Goal: Find specific page/section: Find specific page/section

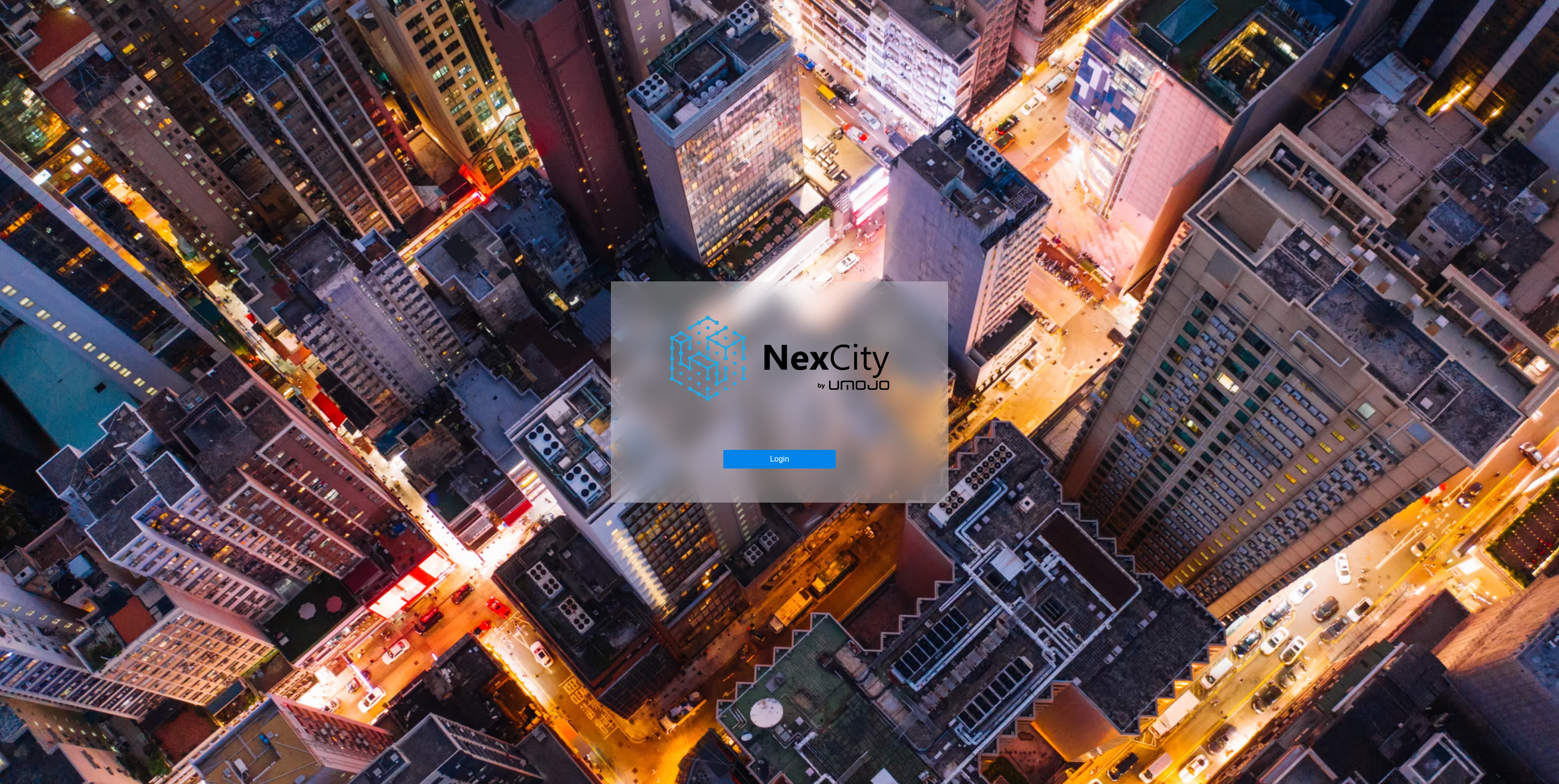
click at [787, 460] on button "Login" at bounding box center [780, 460] width 112 height 18
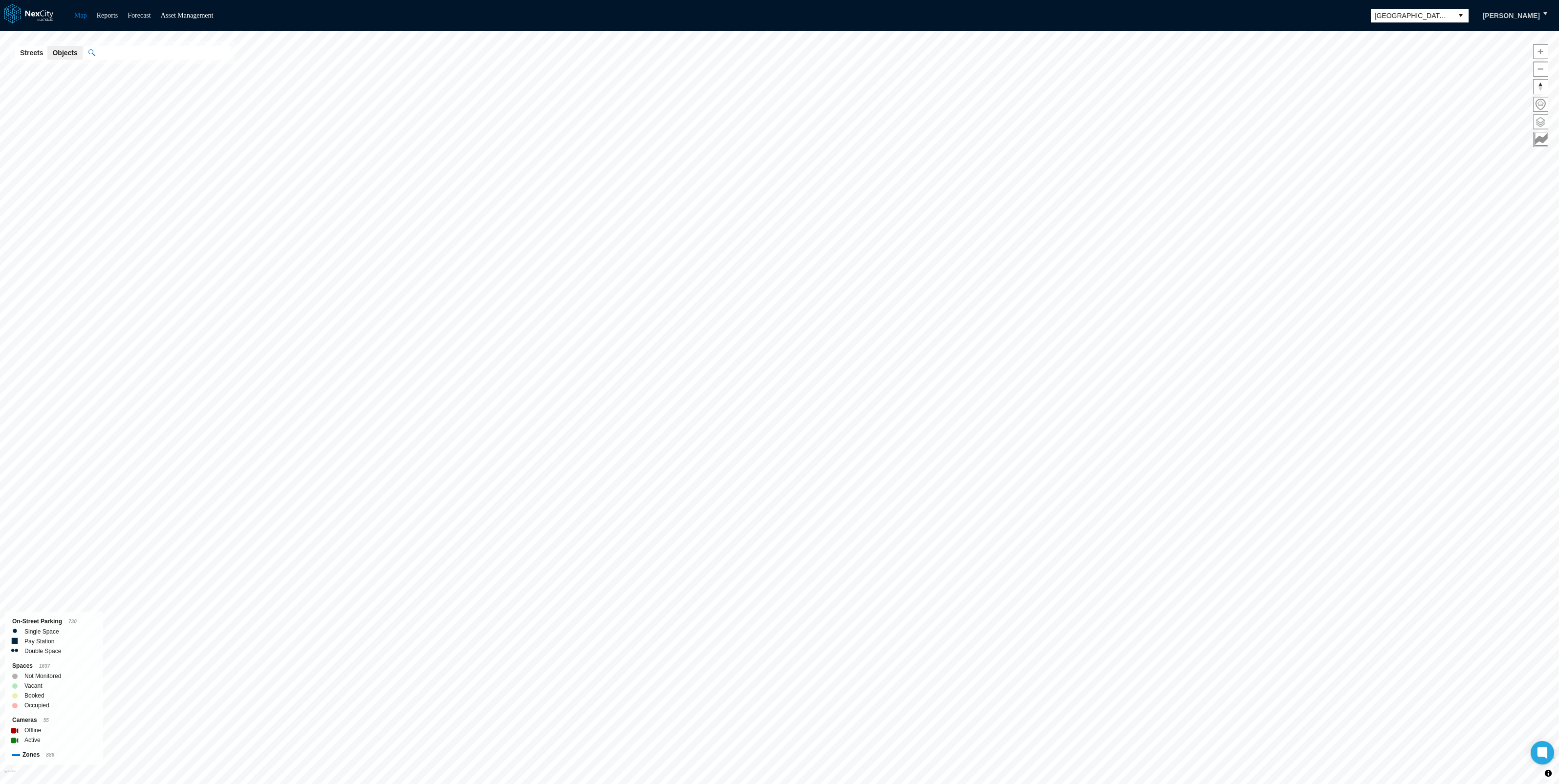
click at [1545, 121] on span at bounding box center [1541, 121] width 14 height 14
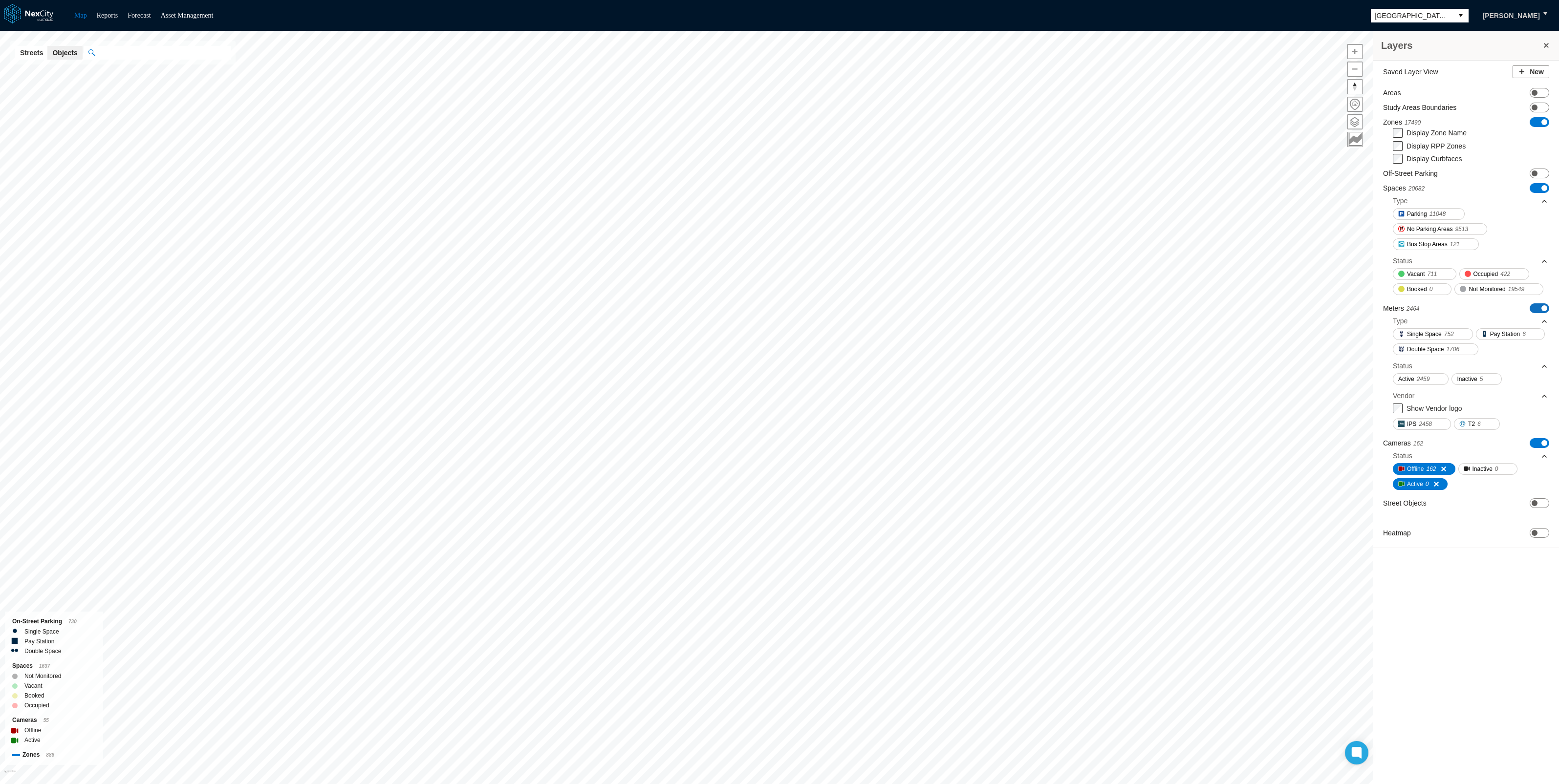
click at [1544, 307] on span at bounding box center [1544, 308] width 6 height 6
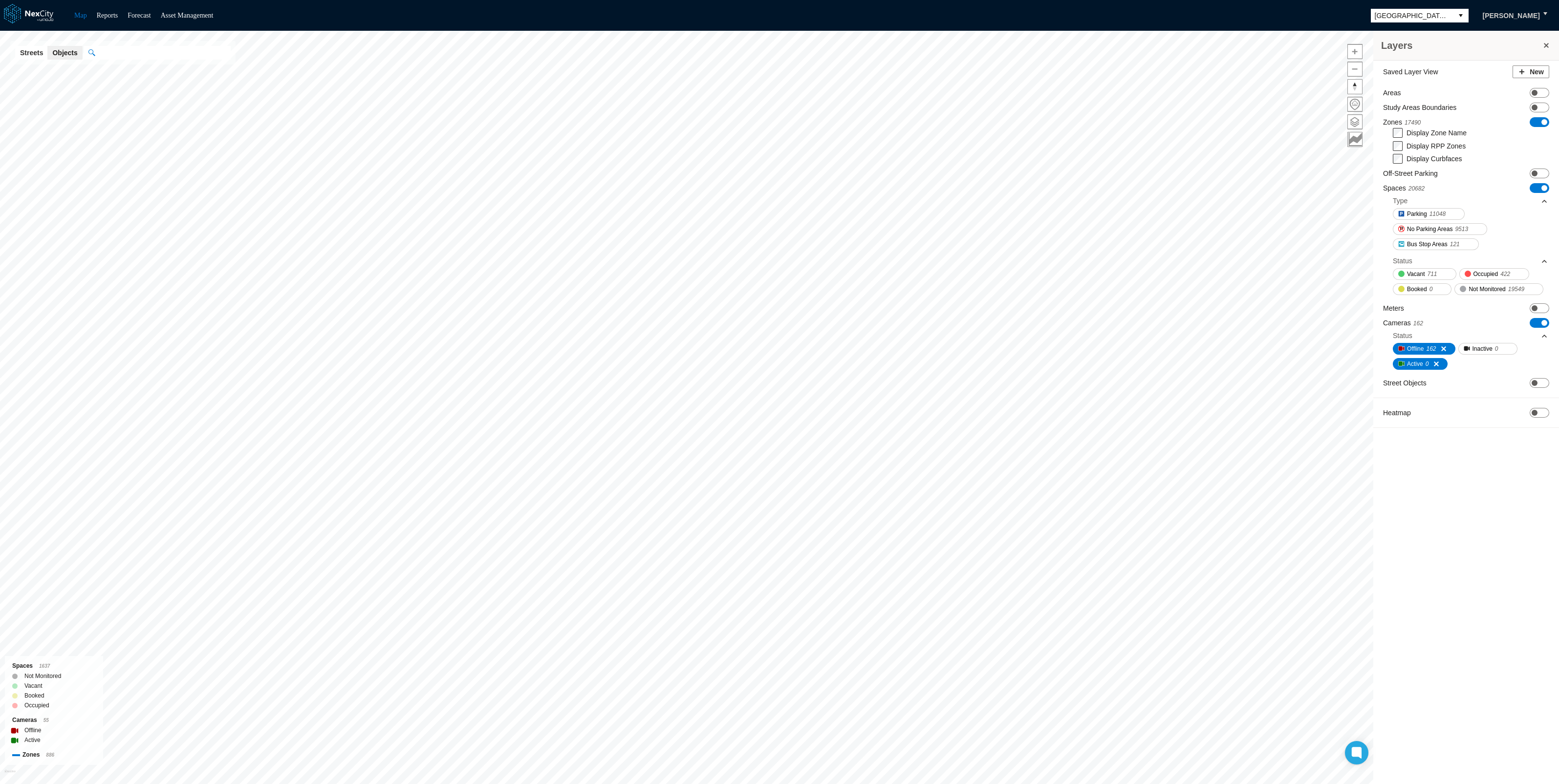
click at [1544, 325] on span "ON OFF" at bounding box center [1539, 323] width 19 height 10
click at [1542, 191] on span at bounding box center [1544, 188] width 6 height 6
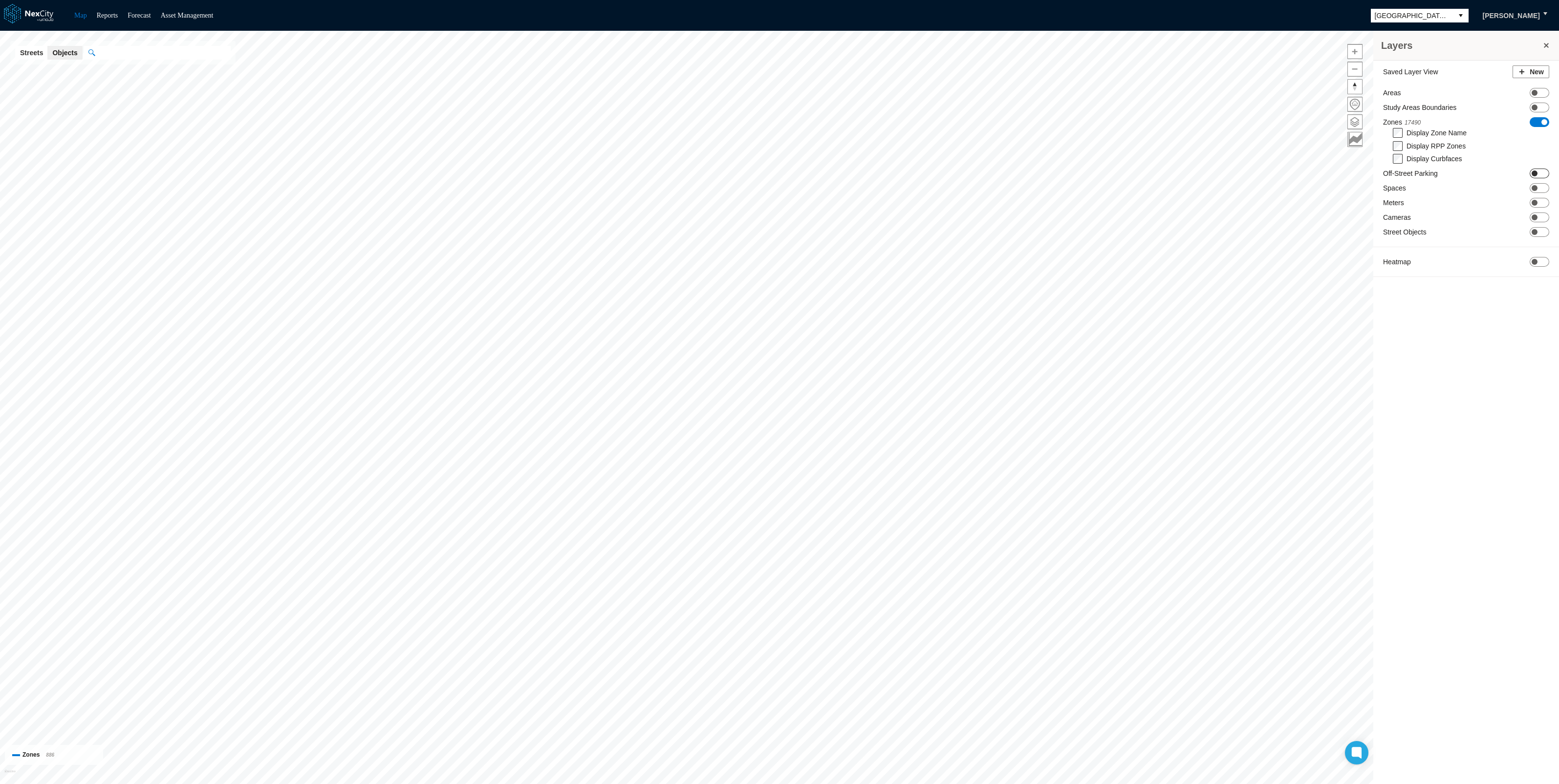
click at [1537, 174] on span at bounding box center [1535, 174] width 6 height 6
click at [1545, 120] on span at bounding box center [1544, 122] width 6 height 6
click at [1534, 250] on span at bounding box center [1535, 251] width 6 height 6
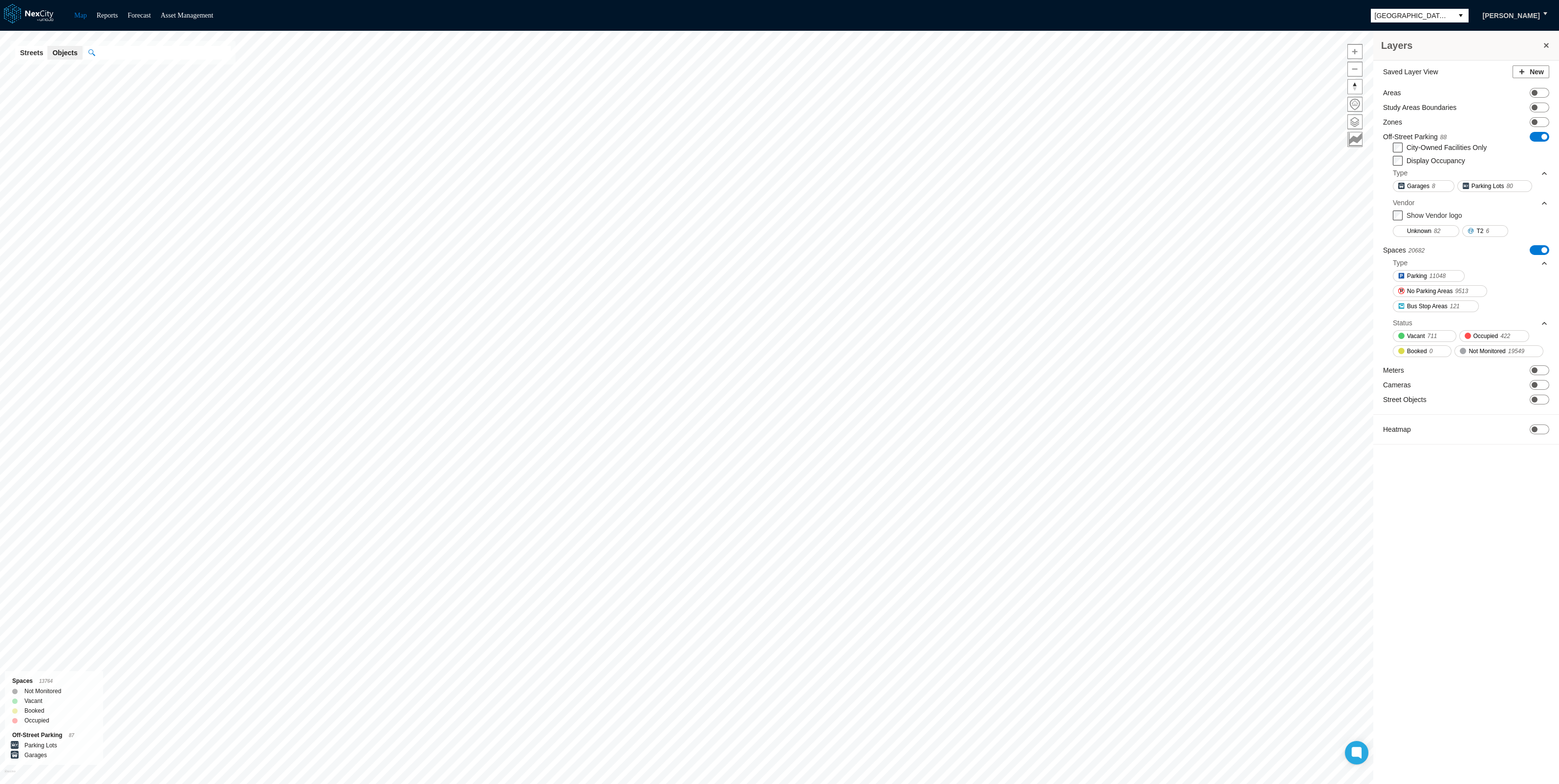
click at [1534, 250] on span "ON OFF" at bounding box center [1539, 250] width 19 height 10
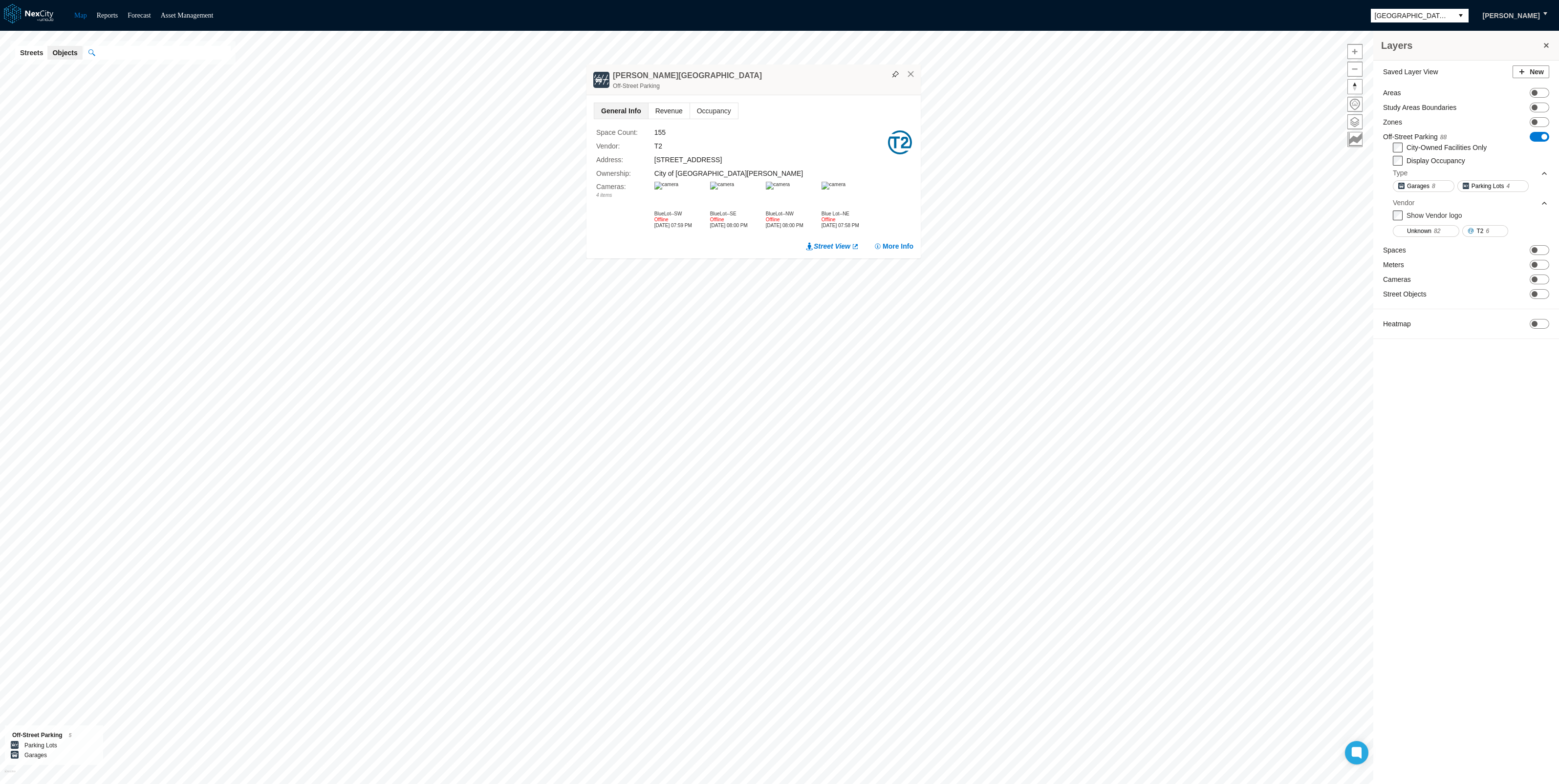
click at [668, 111] on span "Revenue" at bounding box center [669, 111] width 41 height 15
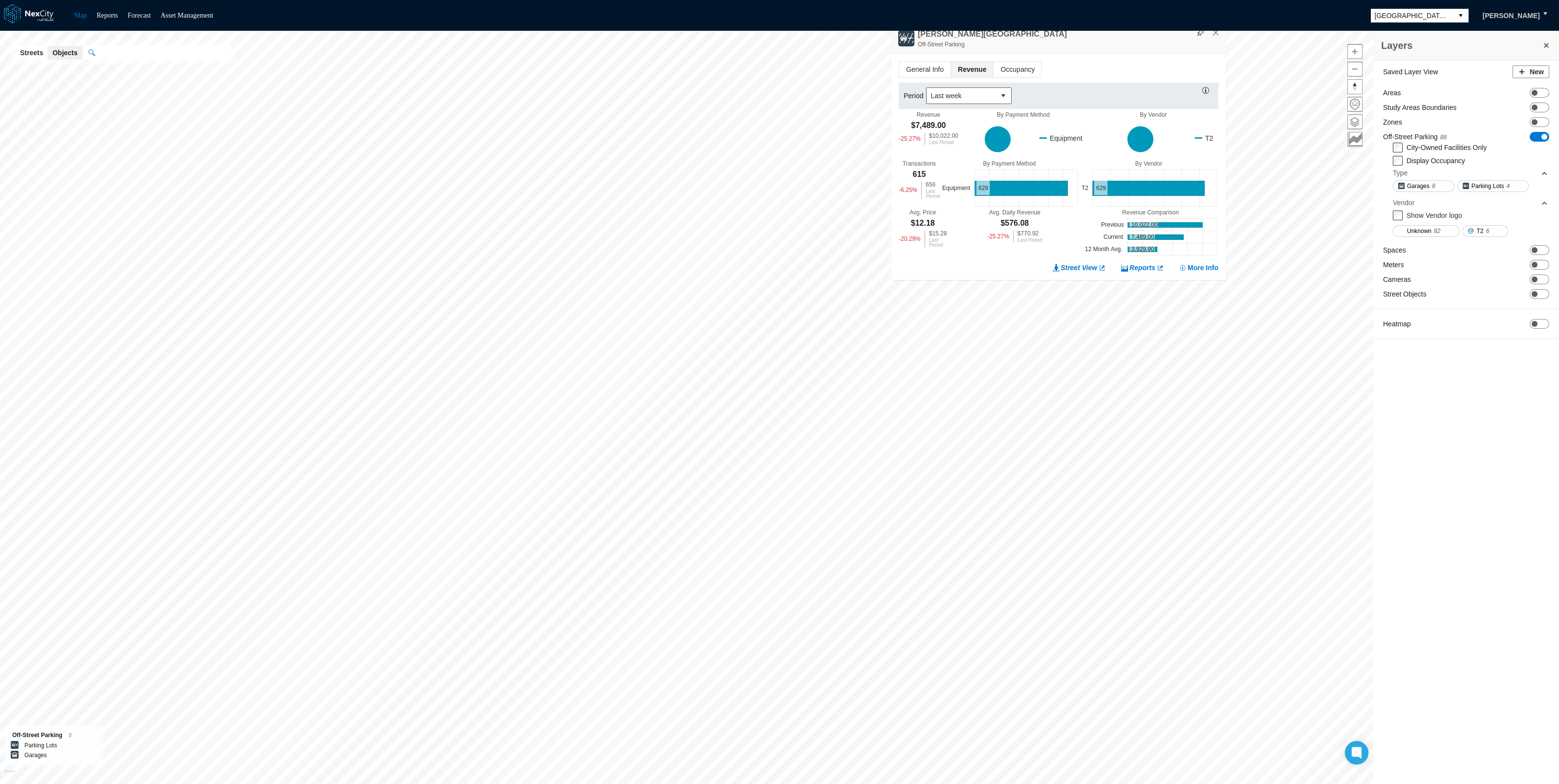
drag, startPoint x: 769, startPoint y: 280, endPoint x: 1072, endPoint y: 34, distance: 390.3
click at [1072, 34] on div "[PERSON_NAME] [GEOGRAPHIC_DATA]" at bounding box center [1059, 38] width 334 height 31
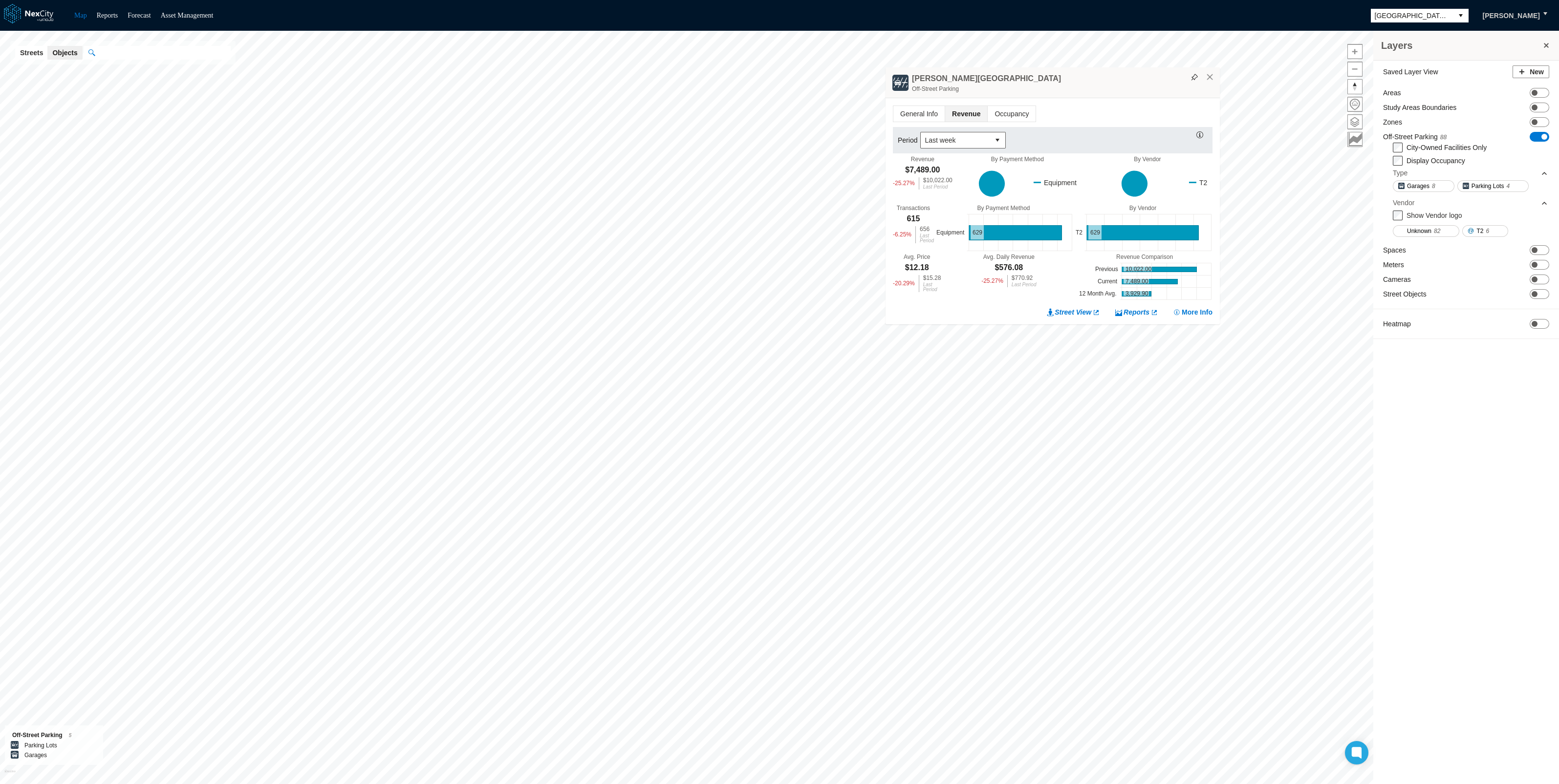
drag, startPoint x: 1056, startPoint y: 51, endPoint x: 1050, endPoint y: 84, distance: 33.5
click at [1050, 84] on div "Off-Street Parking" at bounding box center [1063, 88] width 303 height 10
click at [1191, 80] on button at bounding box center [1194, 77] width 12 height 12
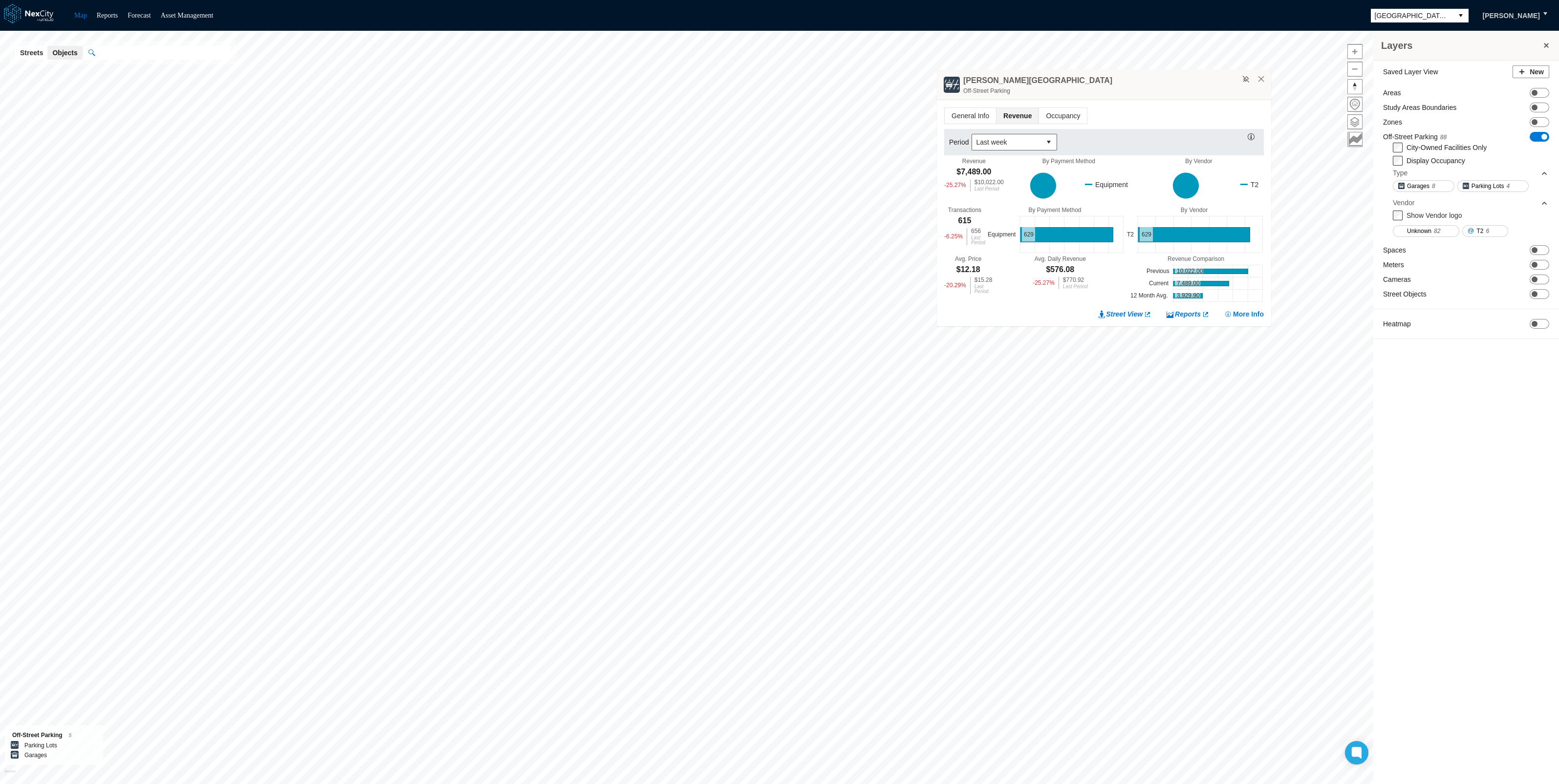
drag, startPoint x: 1100, startPoint y: 82, endPoint x: 1162, endPoint y: 82, distance: 62.0
click at [1162, 82] on div "[PERSON_NAME] [GEOGRAPHIC_DATA]" at bounding box center [1104, 85] width 334 height 31
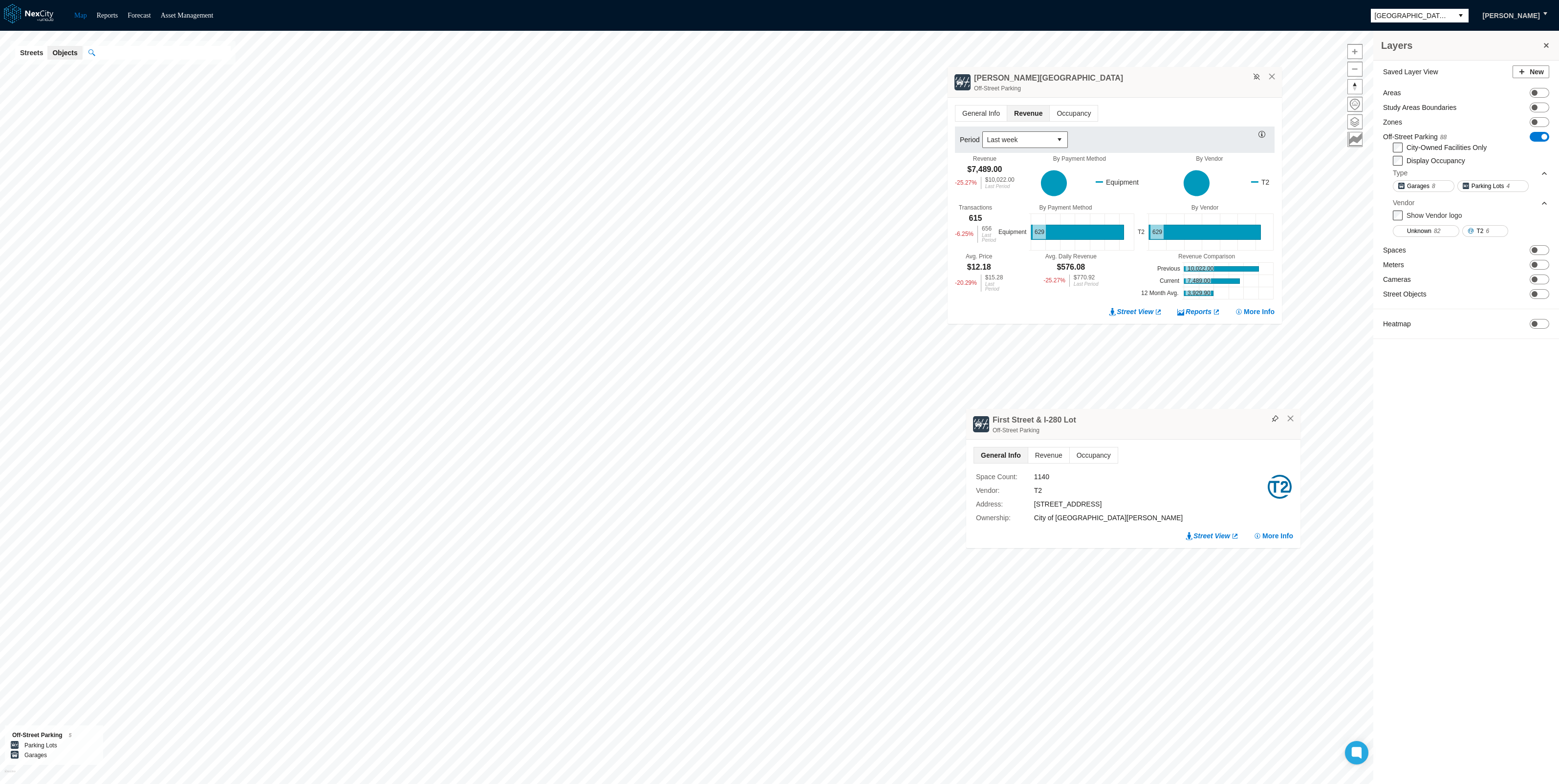
drag, startPoint x: 1145, startPoint y: 296, endPoint x: 1134, endPoint y: 433, distance: 137.4
click at [1134, 433] on div "Off-Street Parking" at bounding box center [1144, 430] width 303 height 10
click at [1061, 464] on span "Revenue" at bounding box center [1059, 466] width 41 height 15
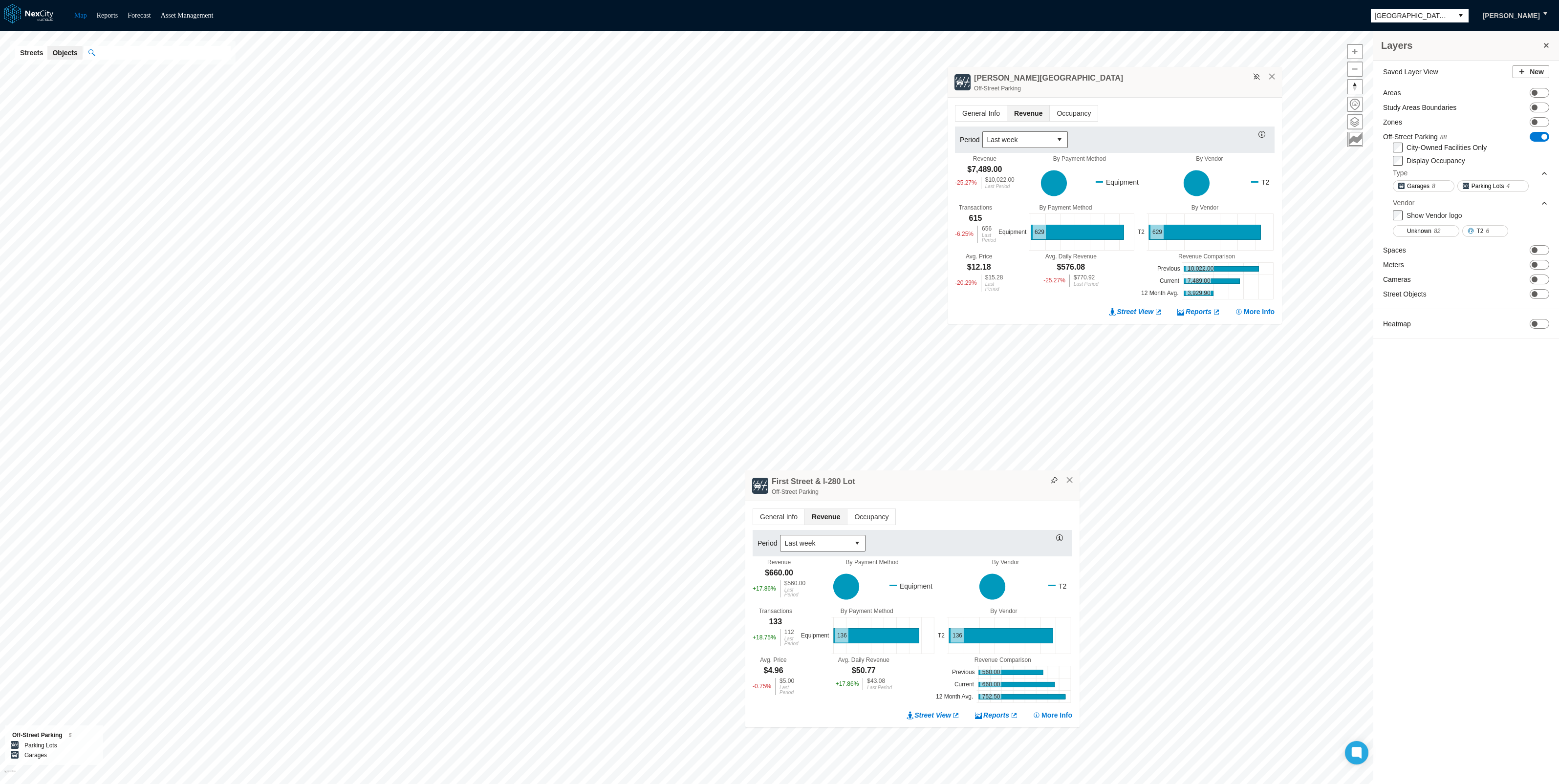
drag, startPoint x: 1129, startPoint y: 167, endPoint x: 897, endPoint y: 485, distance: 393.6
click at [897, 485] on div "First Street & I-280 Lot Off-Street Parking" at bounding box center [912, 486] width 334 height 31
click at [1052, 484] on button at bounding box center [1054, 480] width 12 height 12
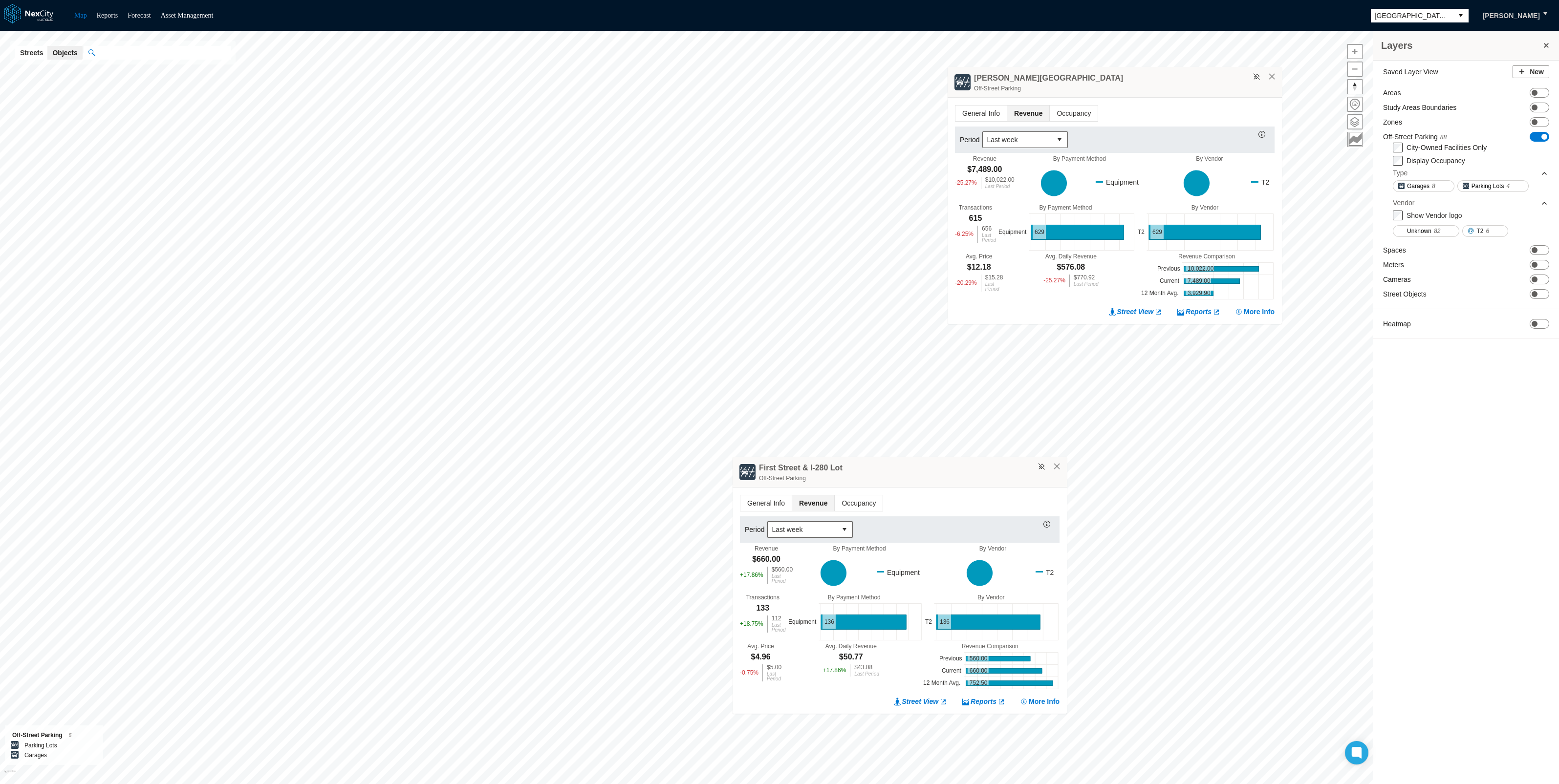
drag, startPoint x: 1026, startPoint y: 477, endPoint x: 988, endPoint y: 447, distance: 48.4
click at [992, 457] on div "First Street & I-280 Lot Off-Street Parking" at bounding box center [899, 472] width 334 height 31
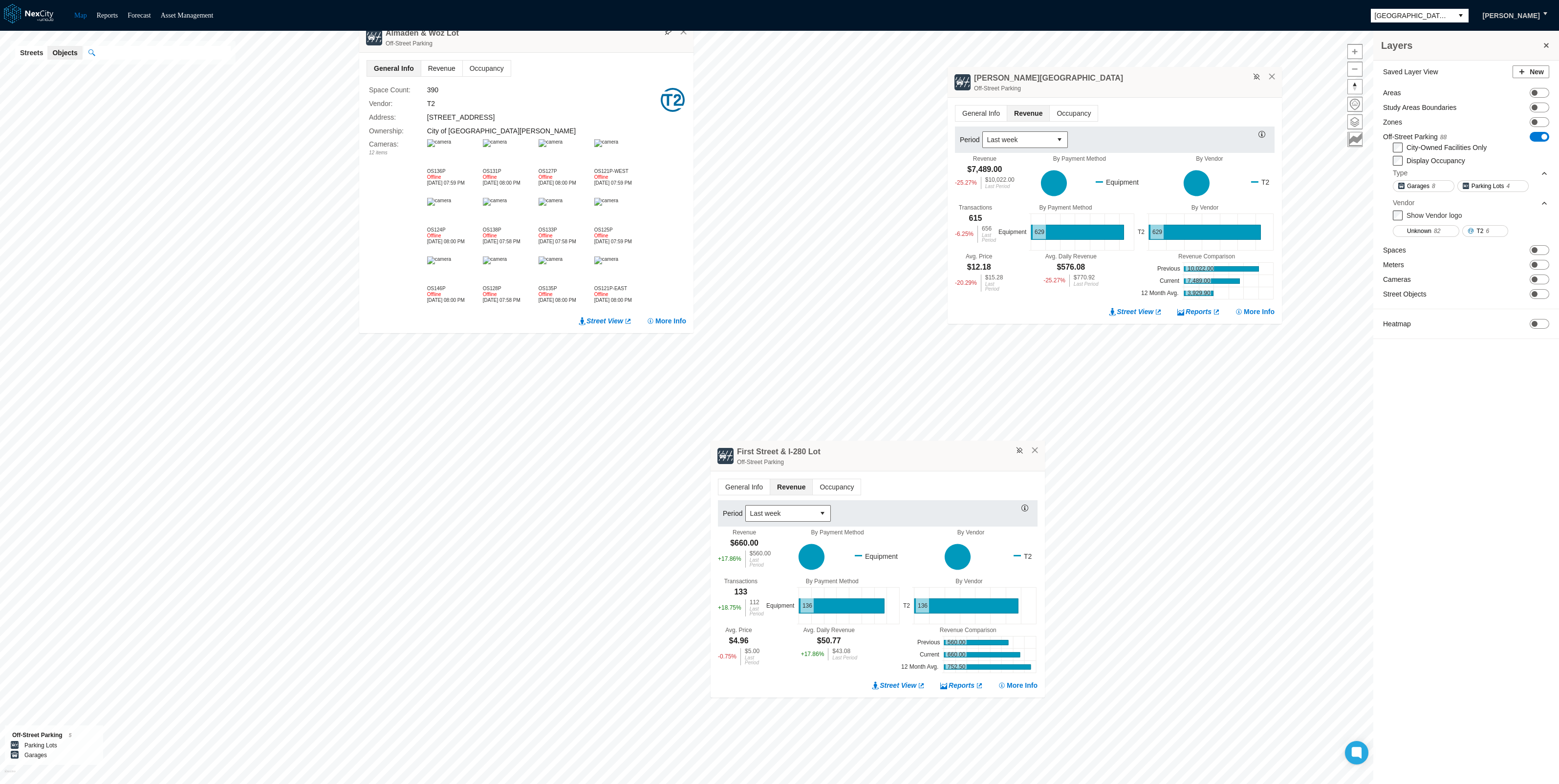
click at [440, 66] on span "Revenue" at bounding box center [441, 68] width 41 height 15
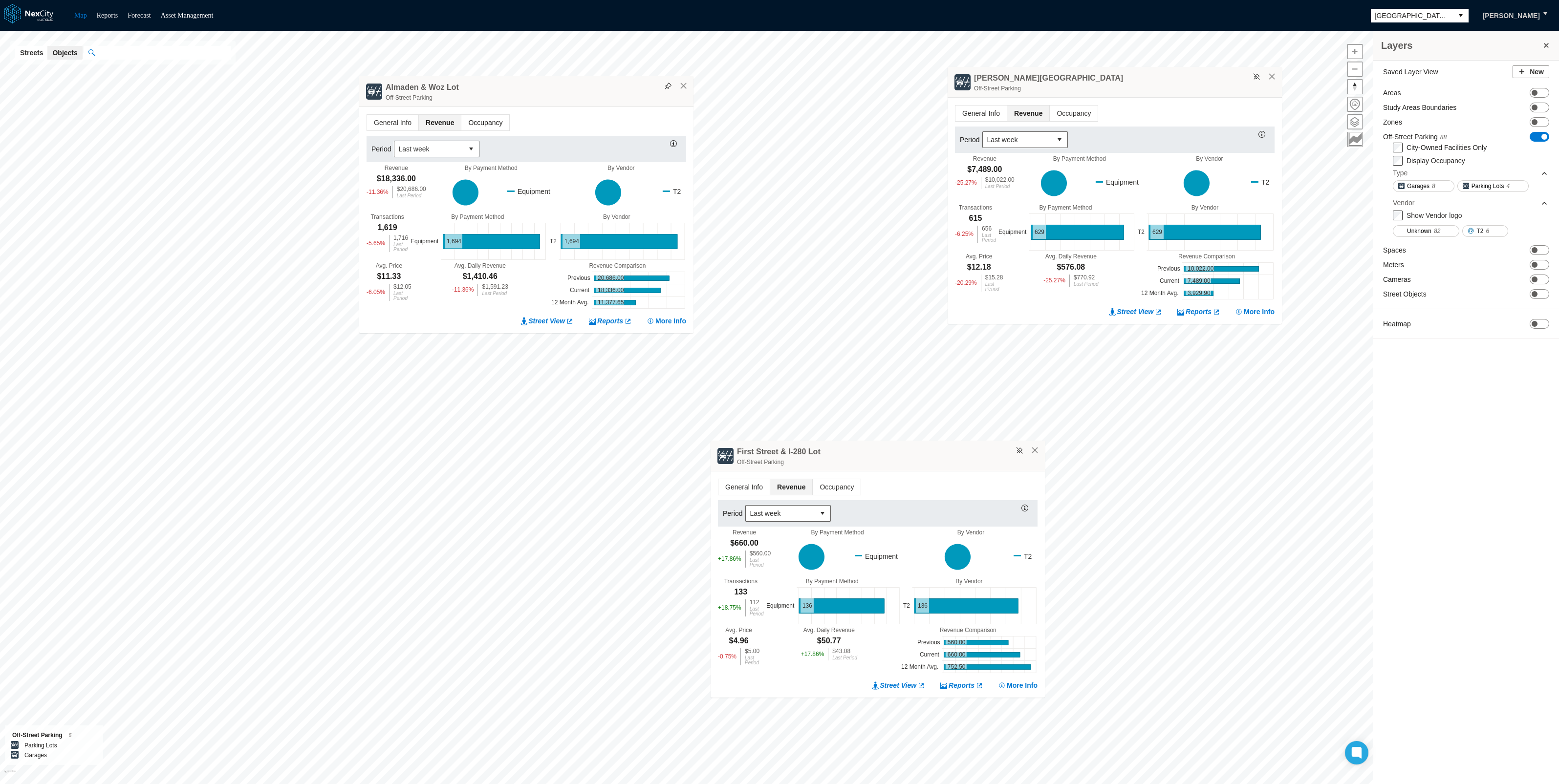
click at [487, 124] on span "Occupancy" at bounding box center [485, 122] width 48 height 15
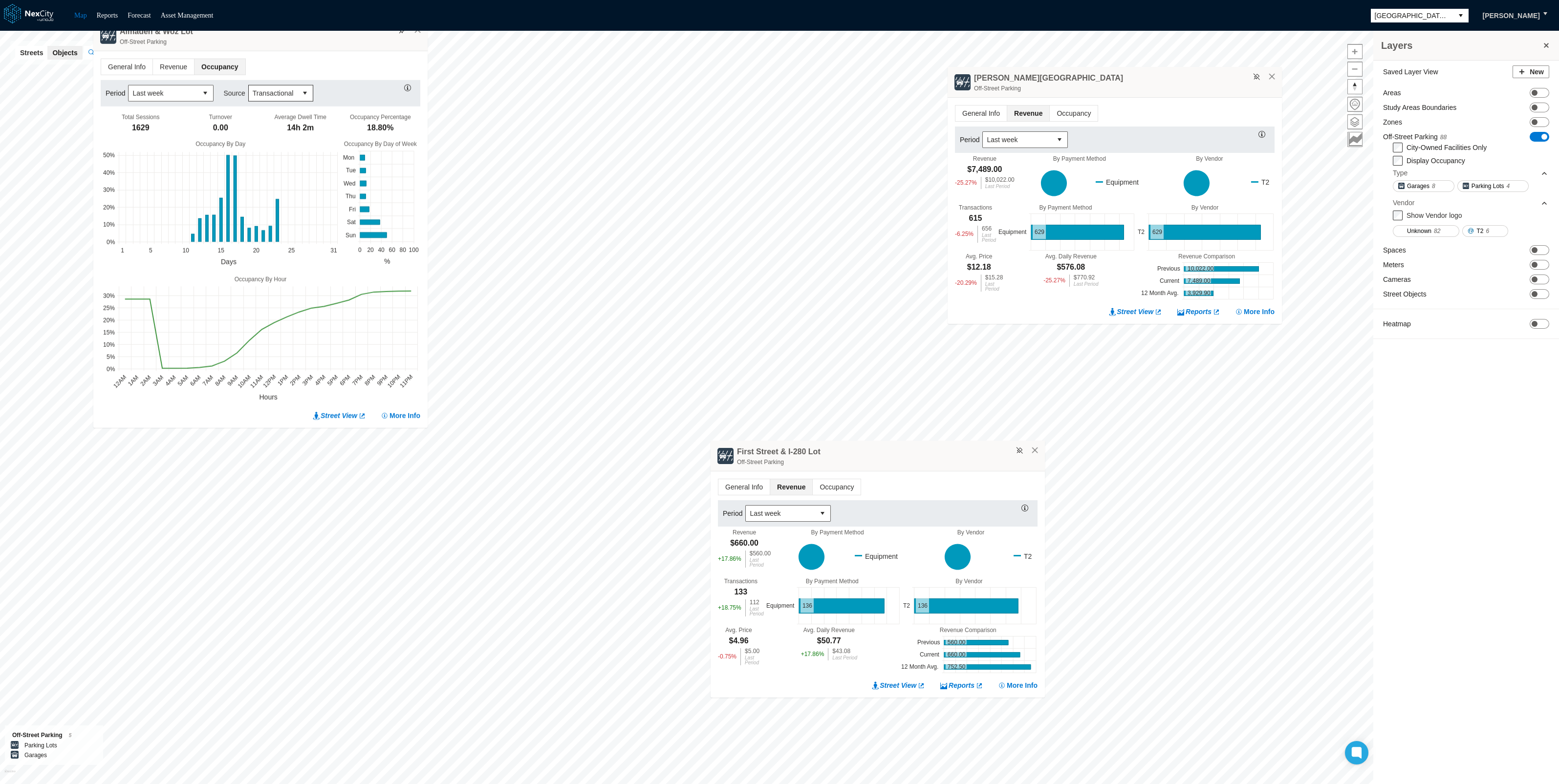
drag, startPoint x: 562, startPoint y: 356, endPoint x: 296, endPoint y: 34, distance: 417.7
click at [296, 34] on div "Almaden & Woz Lot Off-Street Parking" at bounding box center [260, 36] width 334 height 31
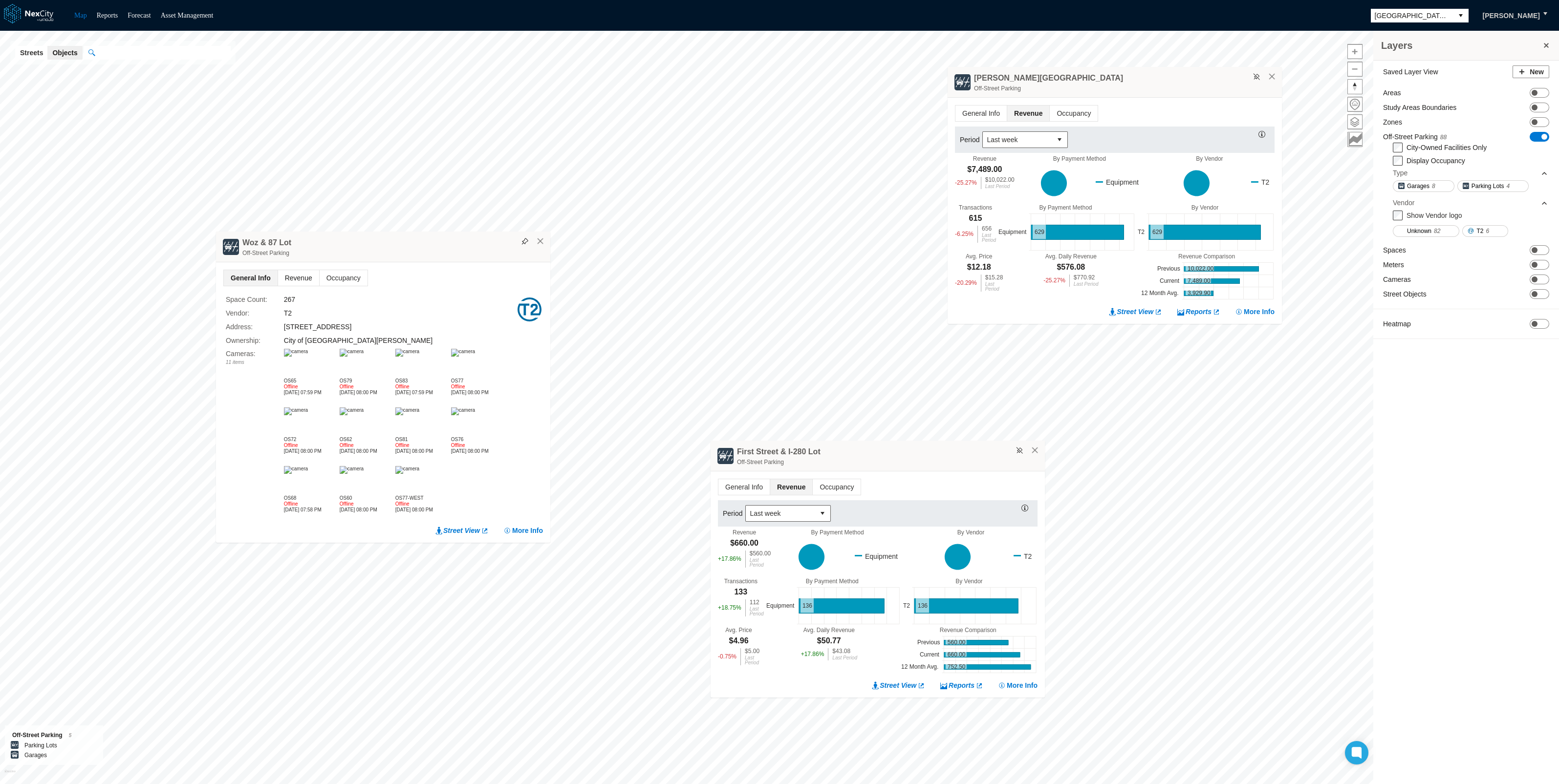
click at [294, 276] on span "Revenue" at bounding box center [298, 278] width 41 height 15
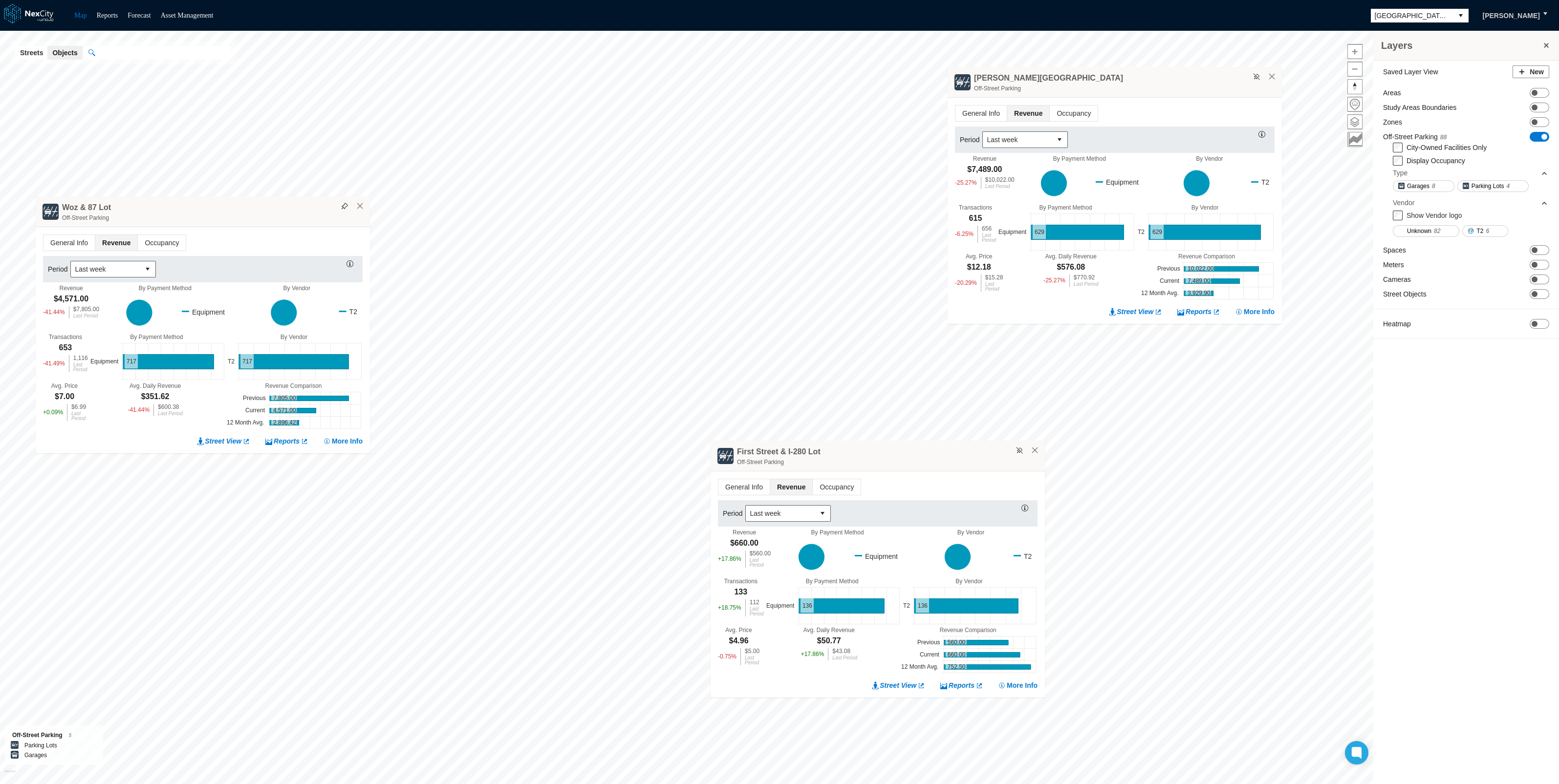
drag, startPoint x: 407, startPoint y: 297, endPoint x: 224, endPoint y: 208, distance: 203.5
click at [224, 208] on div "Woz & 87 Lot Off-Street Parking" at bounding box center [202, 212] width 334 height 31
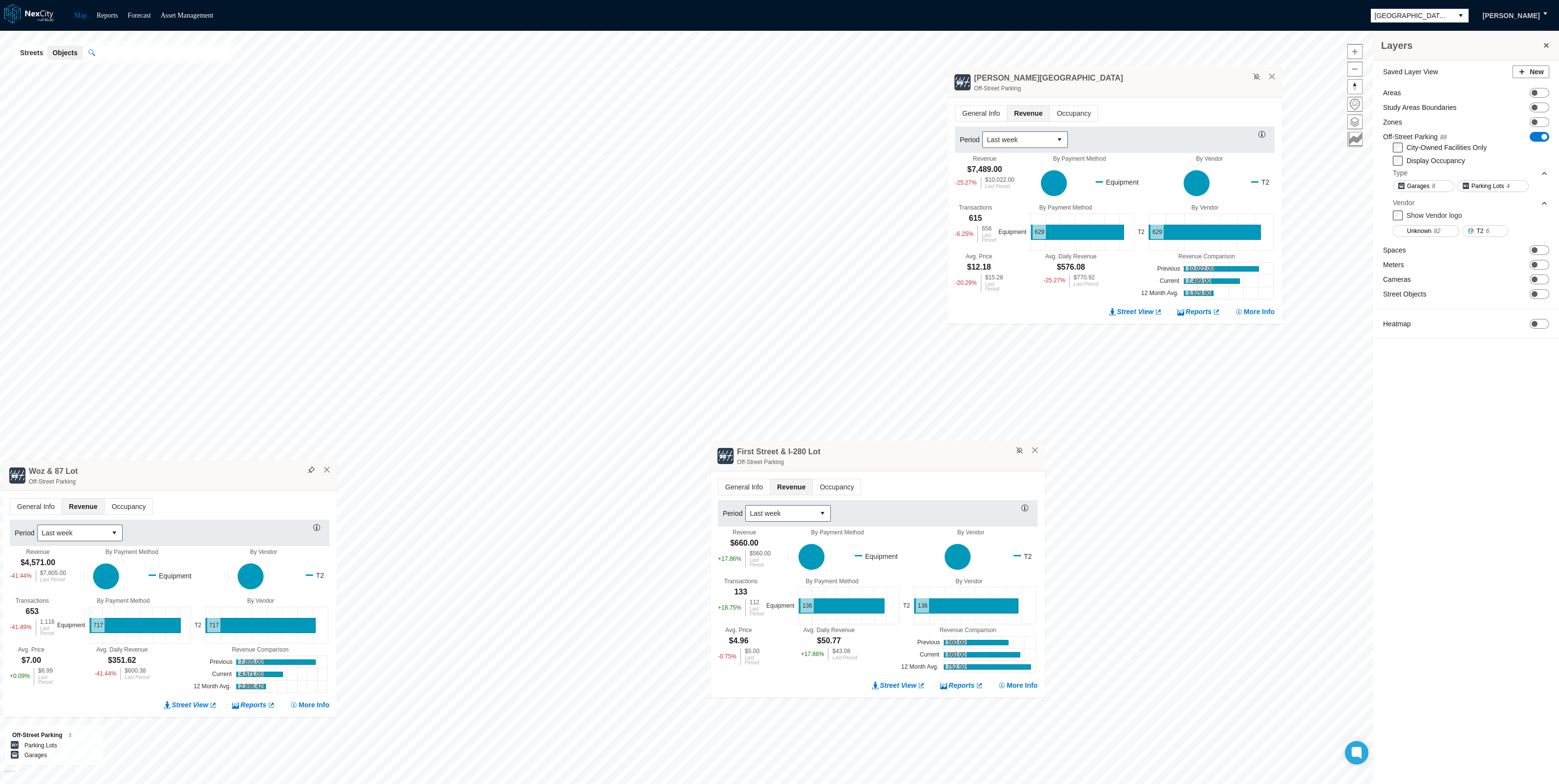
drag, startPoint x: 220, startPoint y: 216, endPoint x: 190, endPoint y: 480, distance: 265.7
click at [190, 480] on div "Off-Street Parking" at bounding box center [181, 482] width 303 height 10
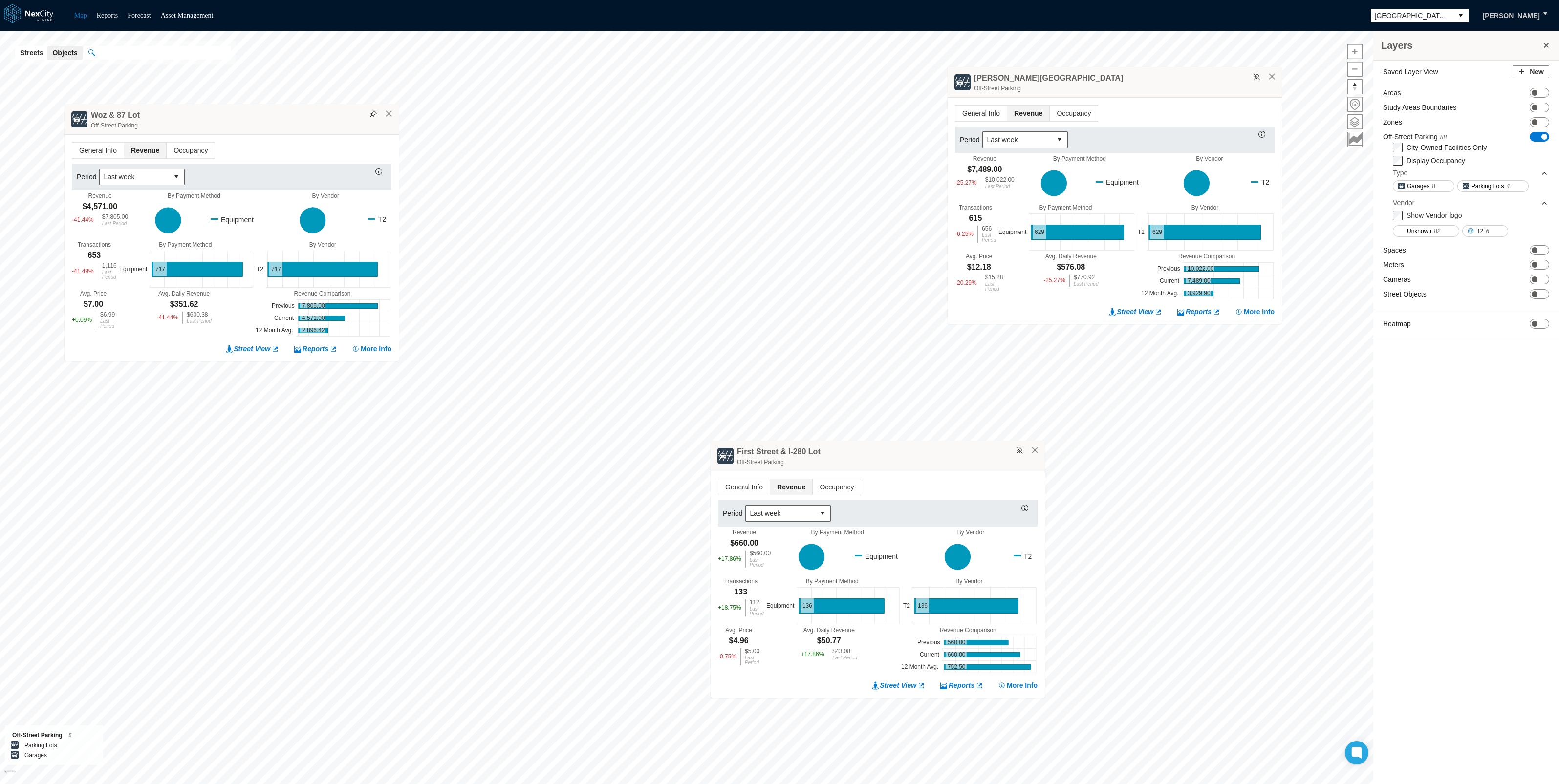
drag, startPoint x: 197, startPoint y: 474, endPoint x: 257, endPoint y: 123, distance: 356.1
click at [256, 120] on div "Woz & 87 Lot Off-Street Parking" at bounding box center [231, 119] width 334 height 31
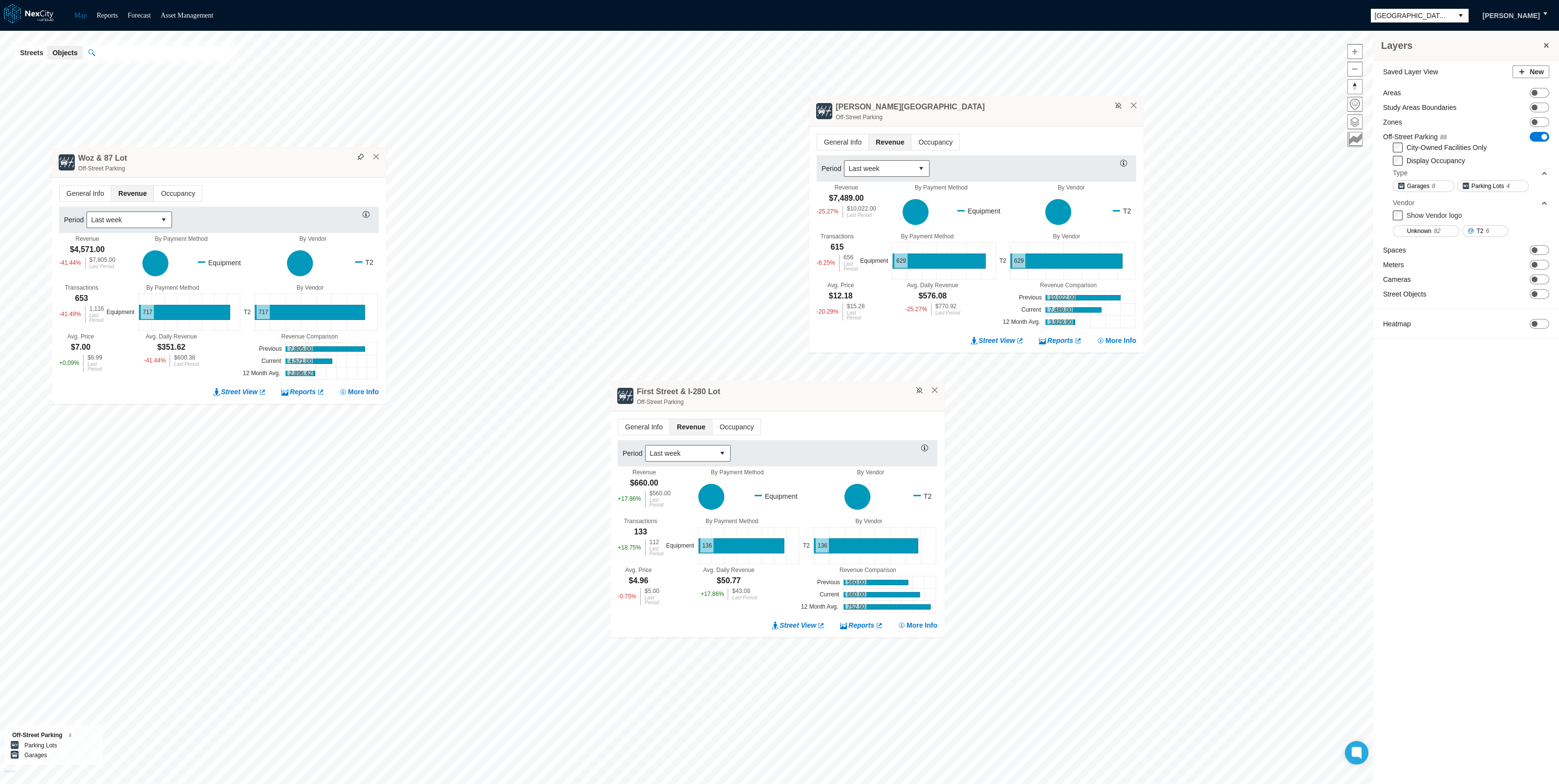
drag, startPoint x: 305, startPoint y: 144, endPoint x: 226, endPoint y: 163, distance: 81.3
click at [226, 164] on div "Off-Street Parking" at bounding box center [230, 168] width 303 height 10
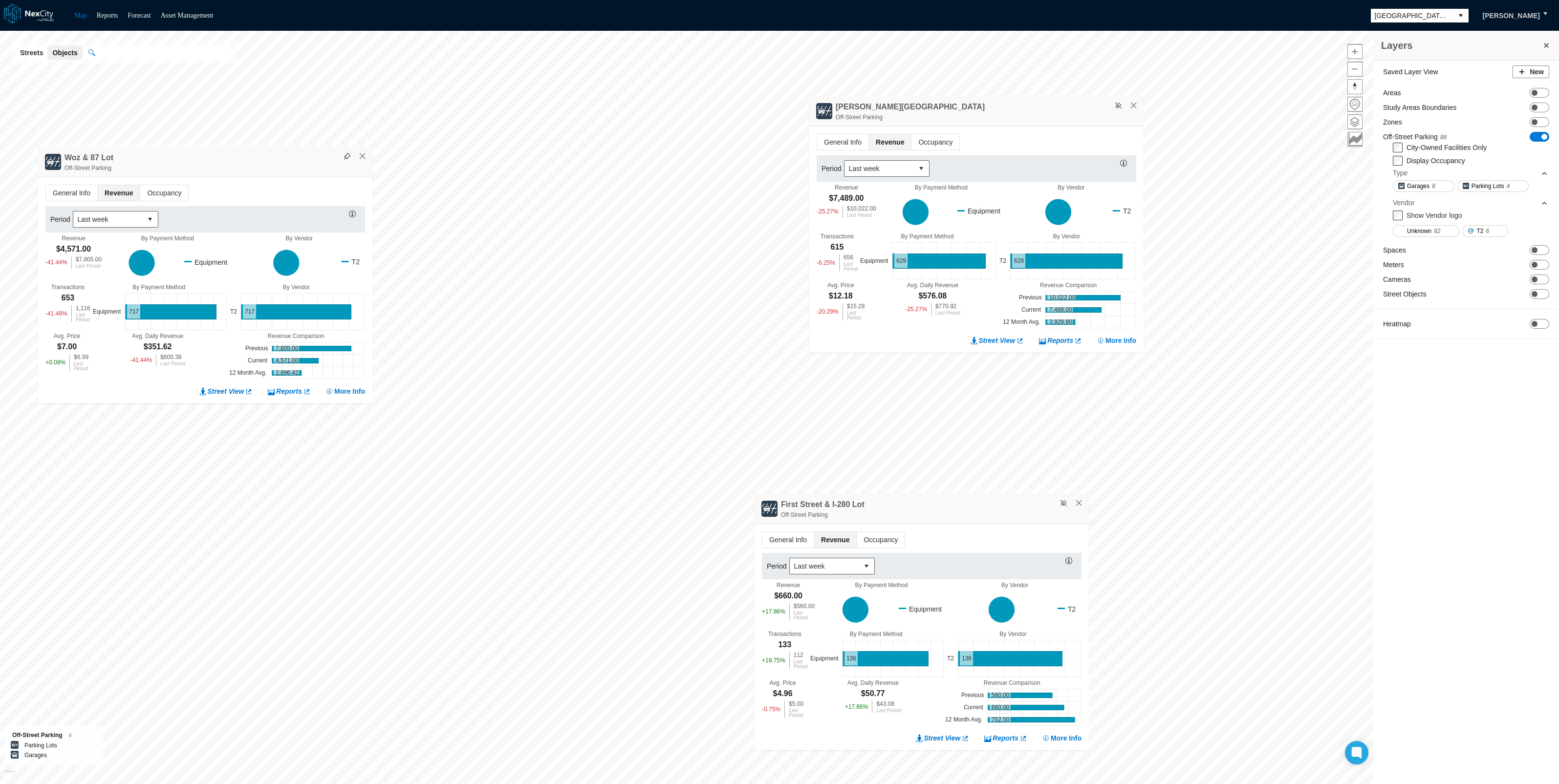
drag, startPoint x: 777, startPoint y: 420, endPoint x: 904, endPoint y: 520, distance: 161.6
click at [904, 520] on div "Off-Street Parking" at bounding box center [932, 515] width 303 height 10
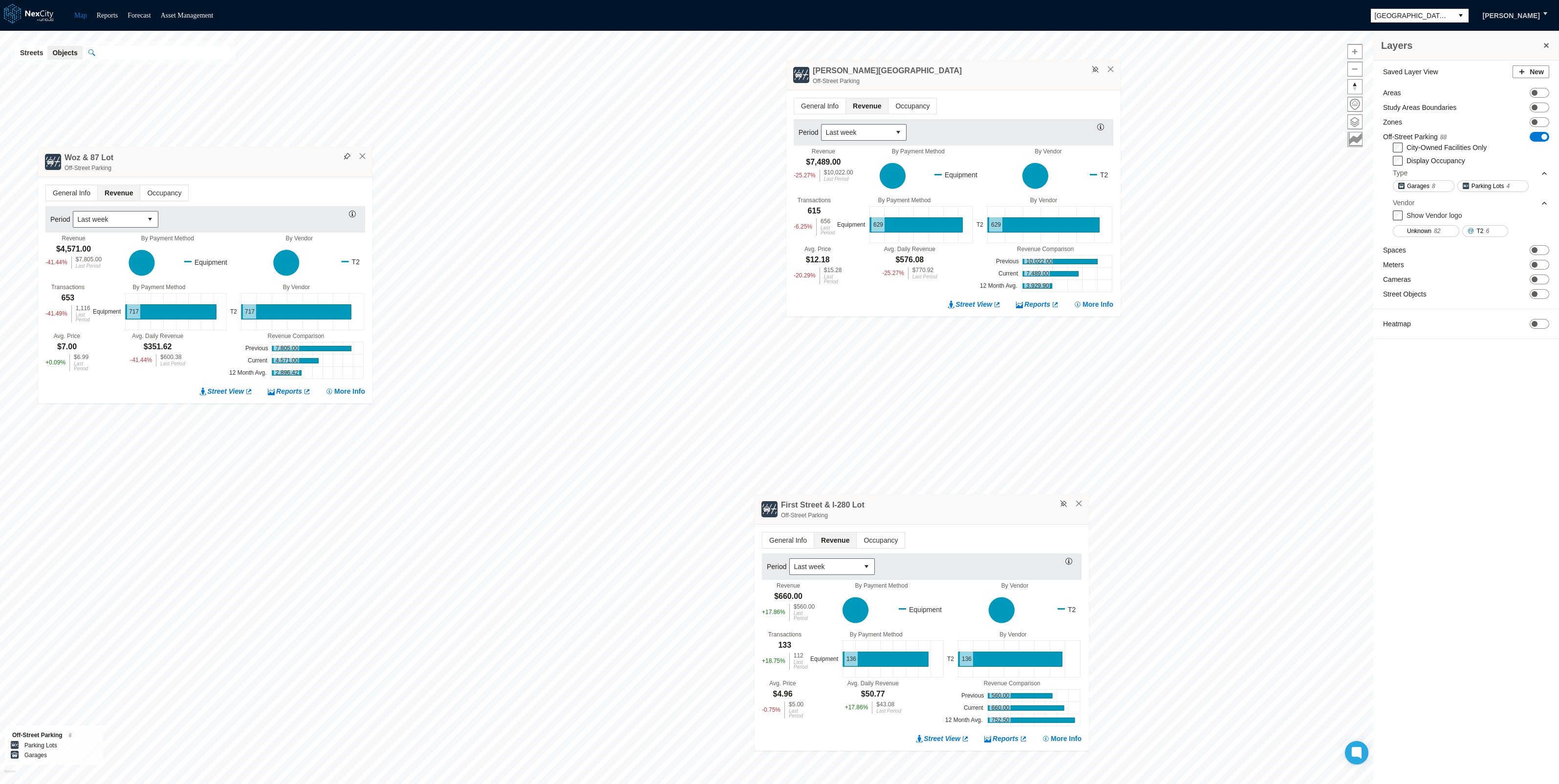
drag, startPoint x: 915, startPoint y: 106, endPoint x: 892, endPoint y: 71, distance: 41.9
click at [892, 71] on div "[PERSON_NAME] [GEOGRAPHIC_DATA]" at bounding box center [953, 75] width 334 height 31
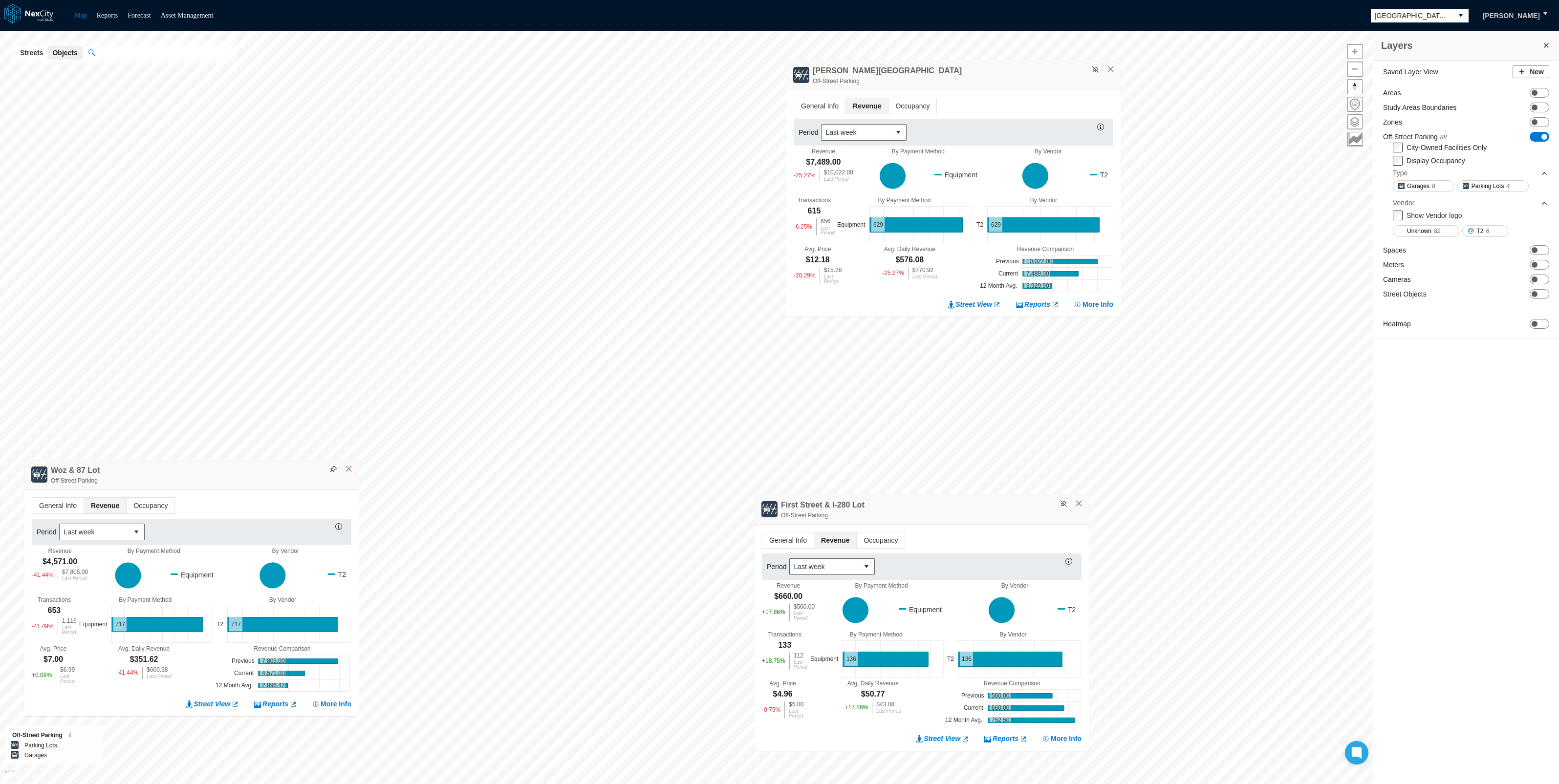
drag, startPoint x: 269, startPoint y: 155, endPoint x: 255, endPoint y: 468, distance: 313.3
click at [255, 468] on div "Woz & 87 Lot Off-Street Parking" at bounding box center [191, 475] width 334 height 31
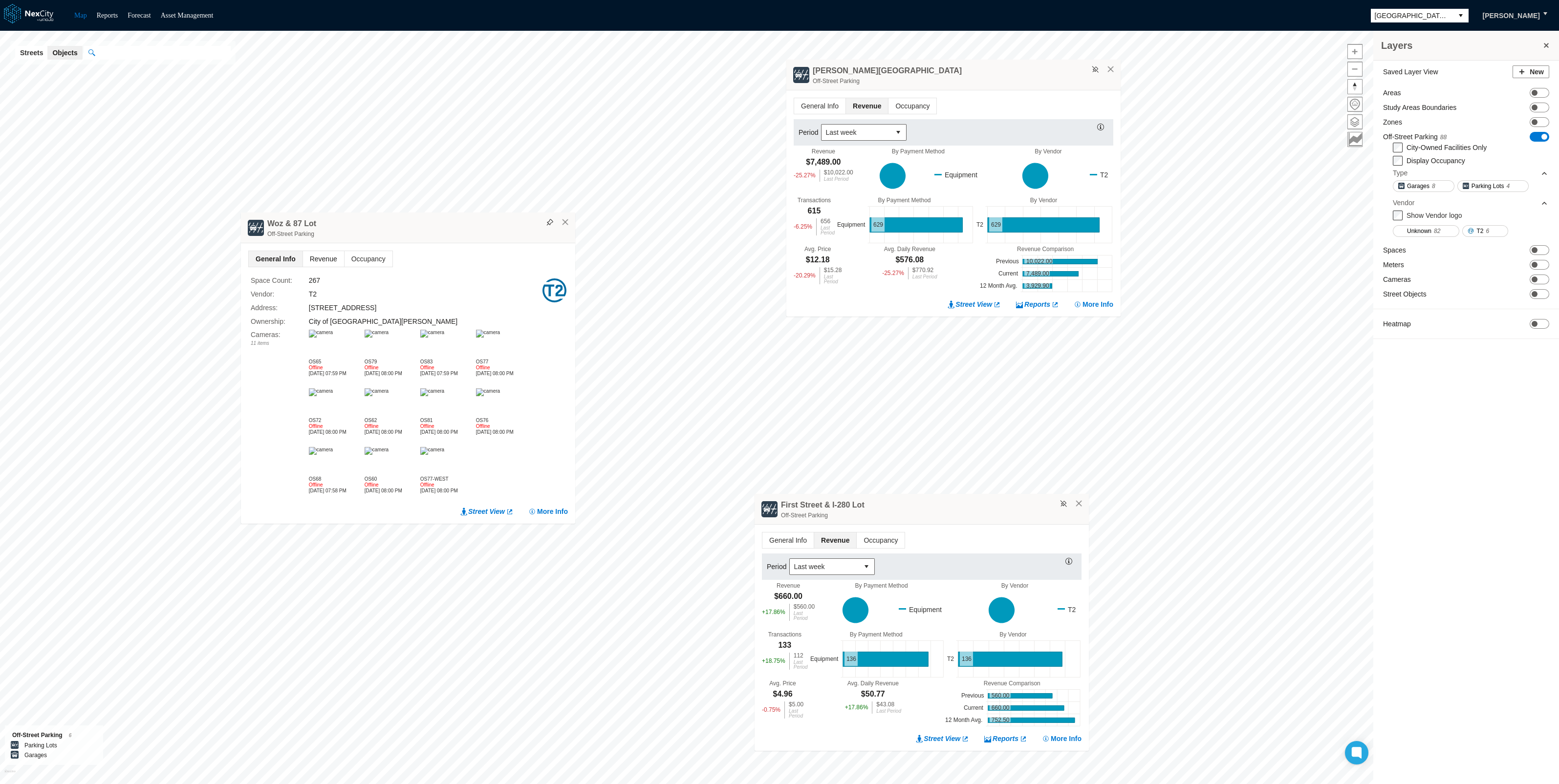
click at [316, 259] on span "Revenue" at bounding box center [323, 259] width 41 height 15
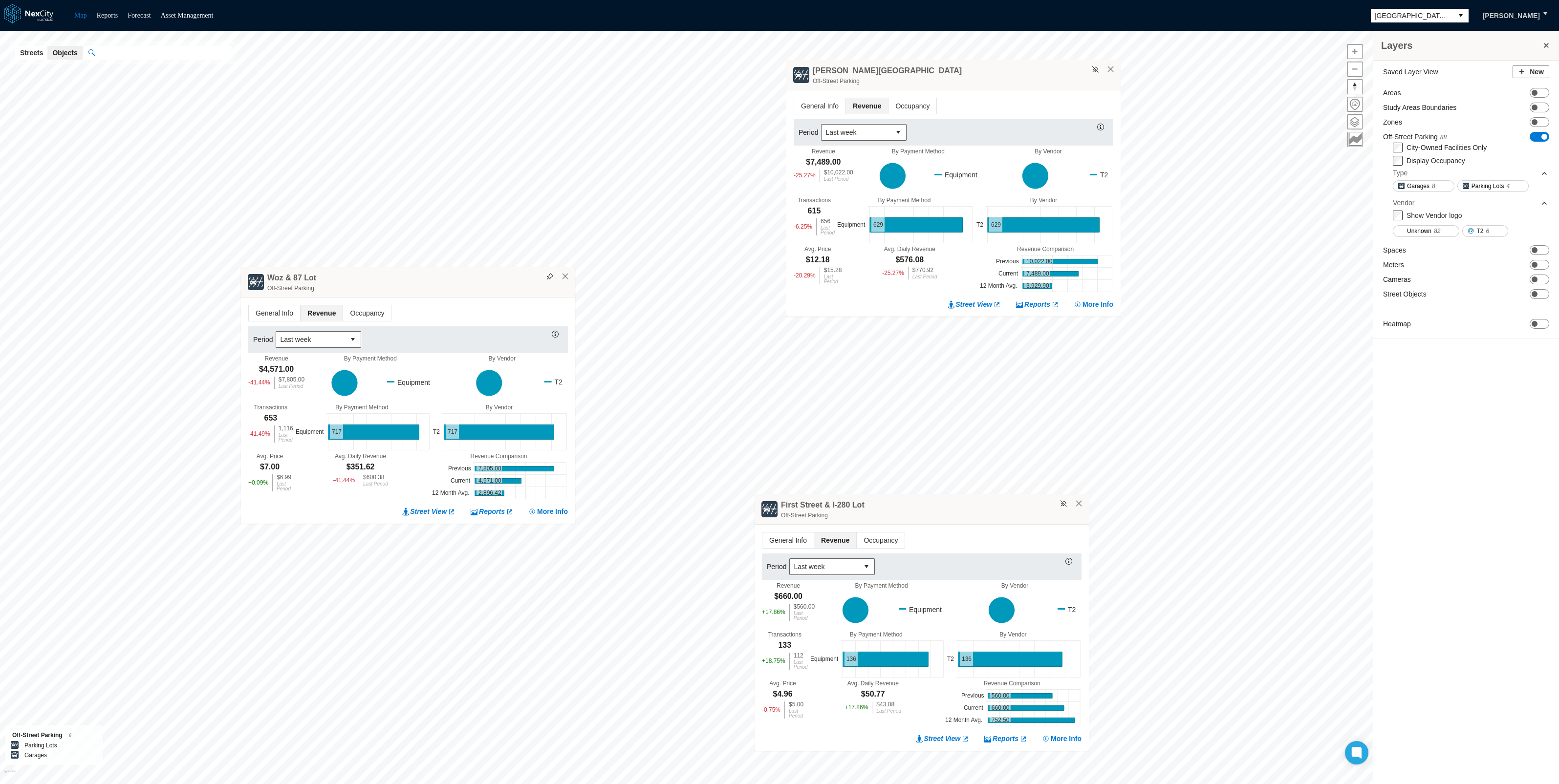
click at [548, 282] on div "Woz & 87 Lot Off-Street Parking" at bounding box center [407, 282] width 334 height 31
click at [548, 280] on button at bounding box center [550, 276] width 12 height 12
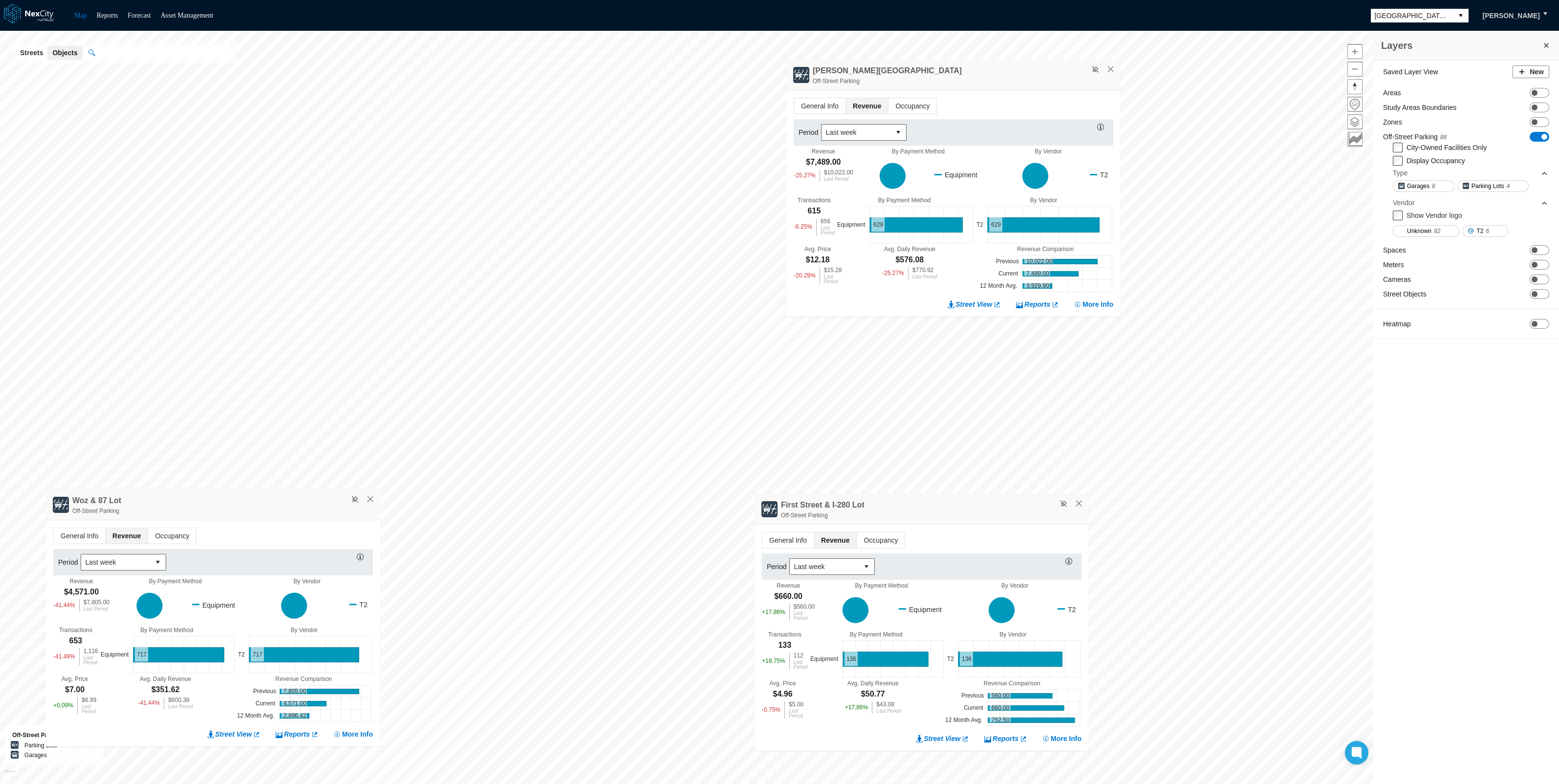
drag, startPoint x: 504, startPoint y: 278, endPoint x: 308, endPoint y: 501, distance: 296.9
click at [308, 501] on div "Woz & 87 Lot Off-Street Parking" at bounding box center [213, 505] width 334 height 31
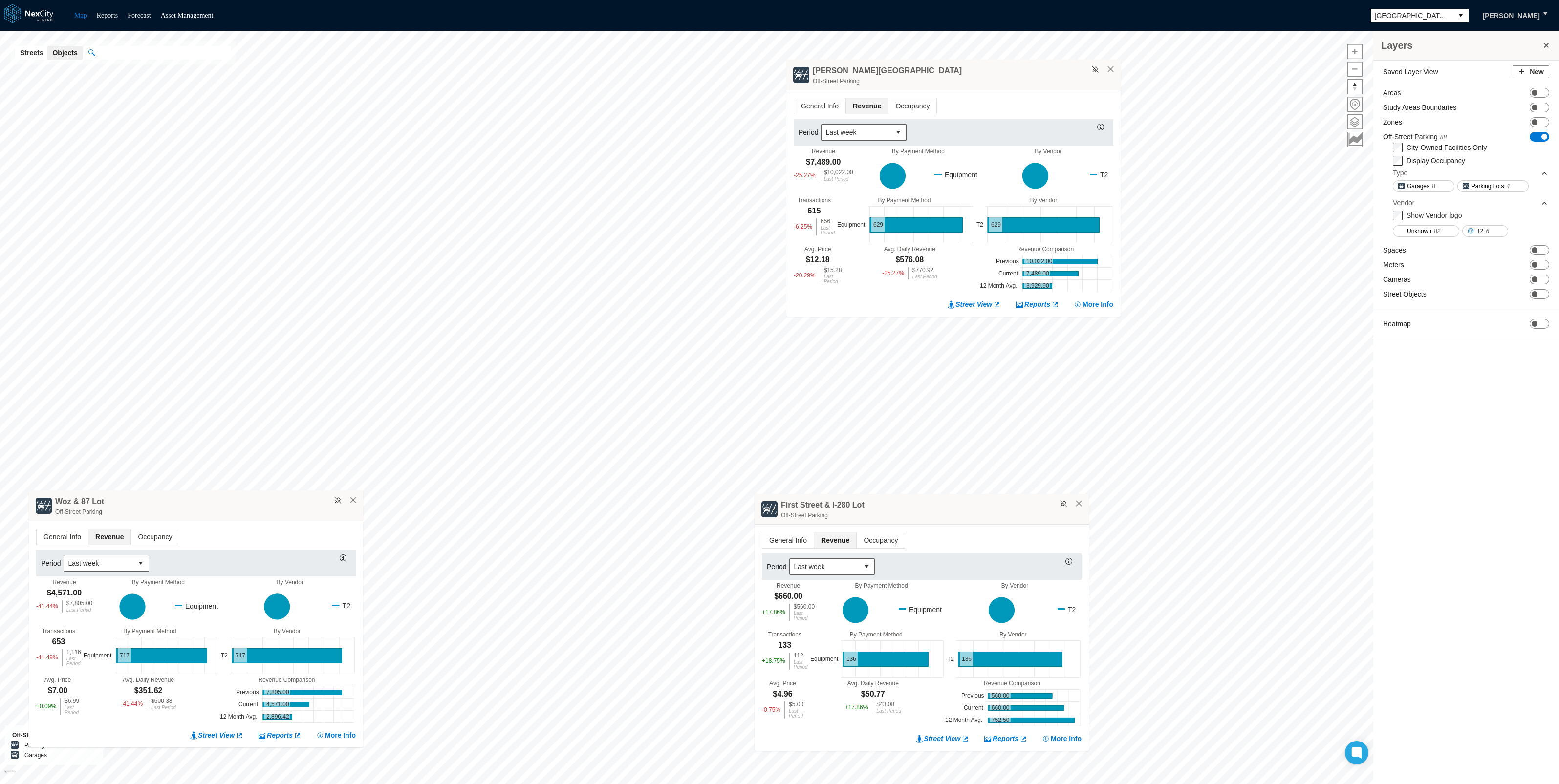
drag, startPoint x: 311, startPoint y: 497, endPoint x: 293, endPoint y: 497, distance: 18.0
click at [293, 497] on div "Woz & 87 Lot Off-Street Parking" at bounding box center [196, 506] width 334 height 31
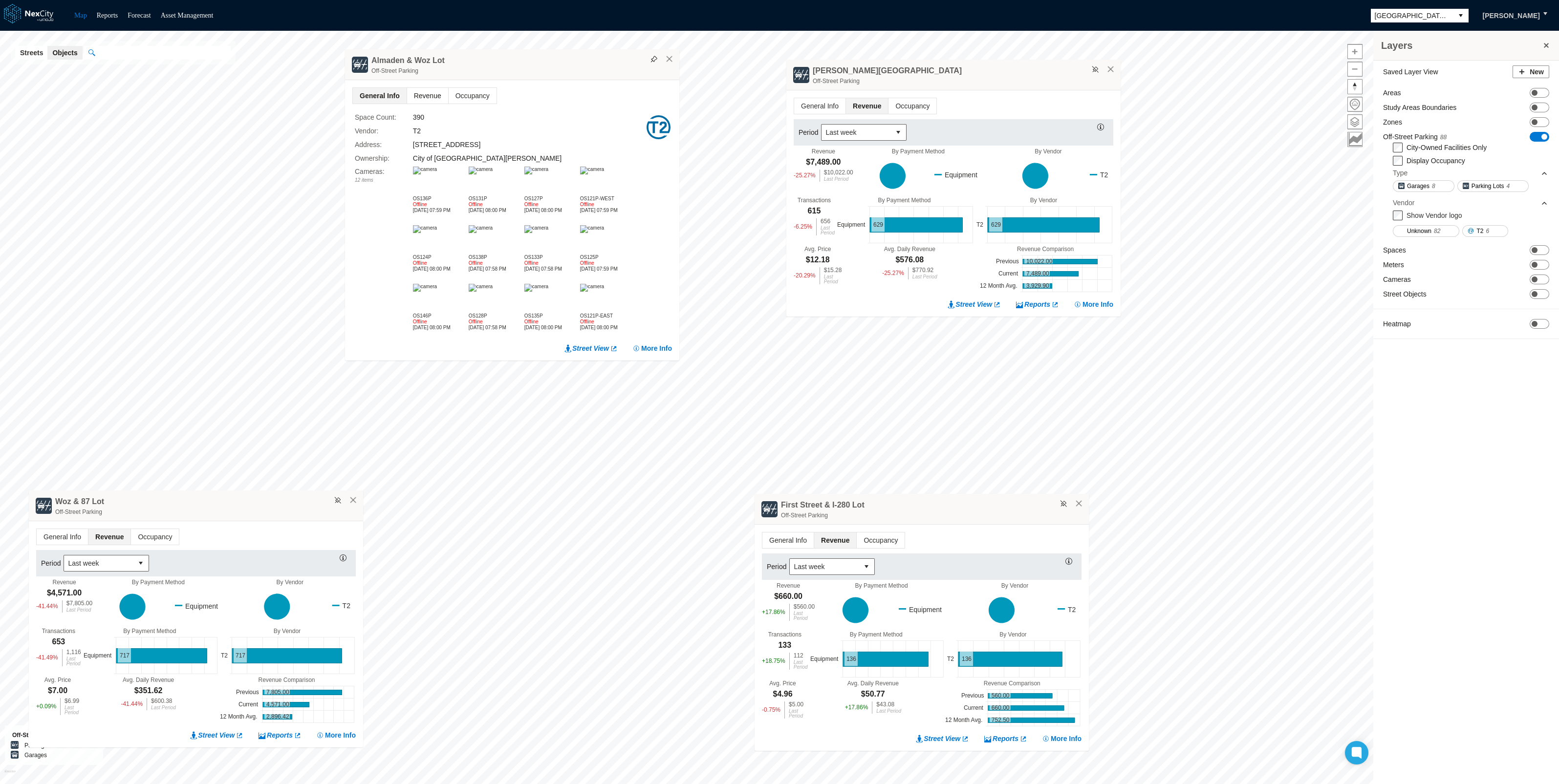
click at [425, 95] on span "Revenue" at bounding box center [427, 95] width 41 height 15
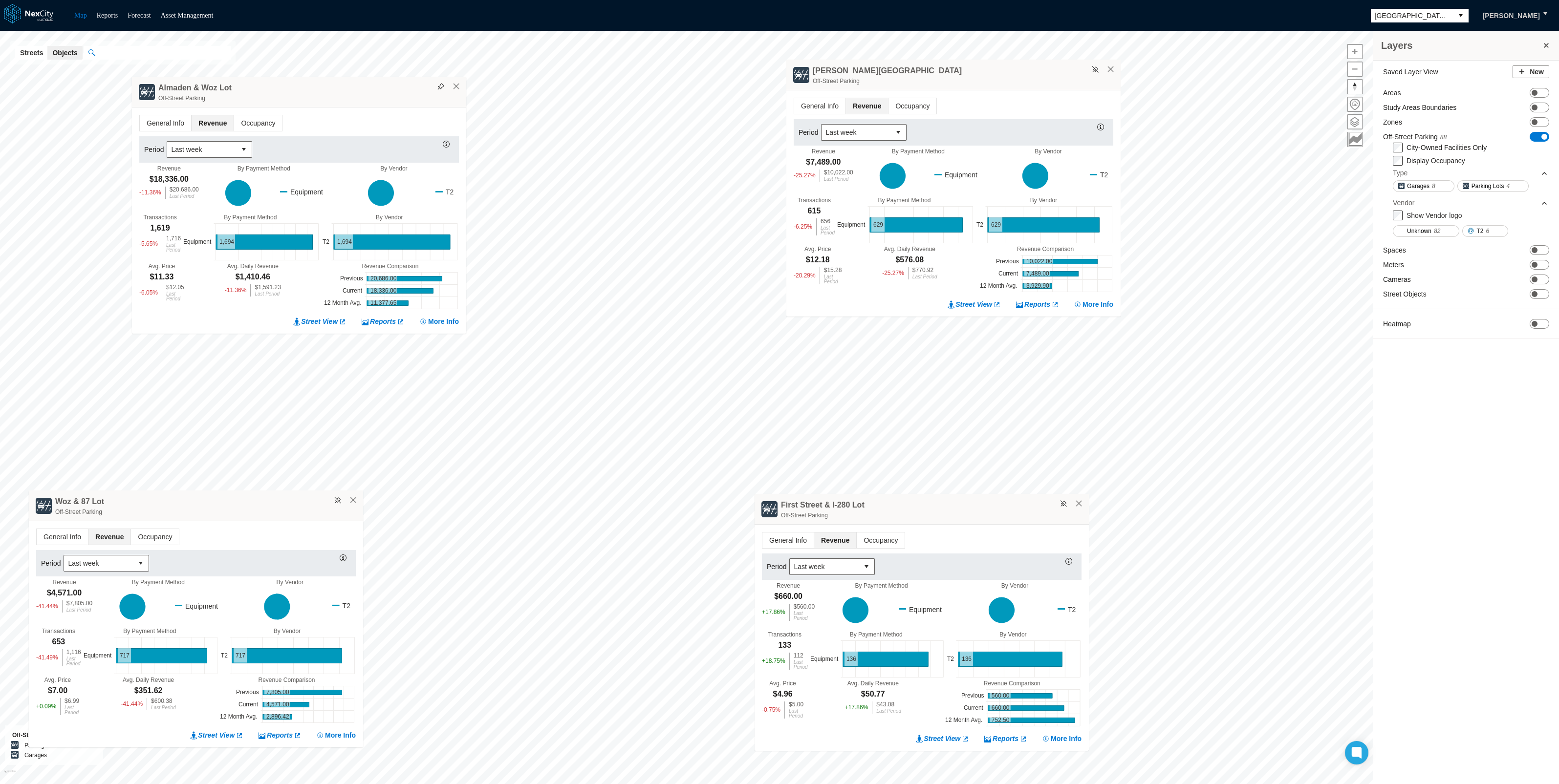
drag, startPoint x: 506, startPoint y: 125, endPoint x: 293, endPoint y: 98, distance: 214.7
click at [293, 98] on div "Off-Street Parking" at bounding box center [310, 98] width 303 height 10
click at [442, 89] on img at bounding box center [440, 86] width 7 height 7
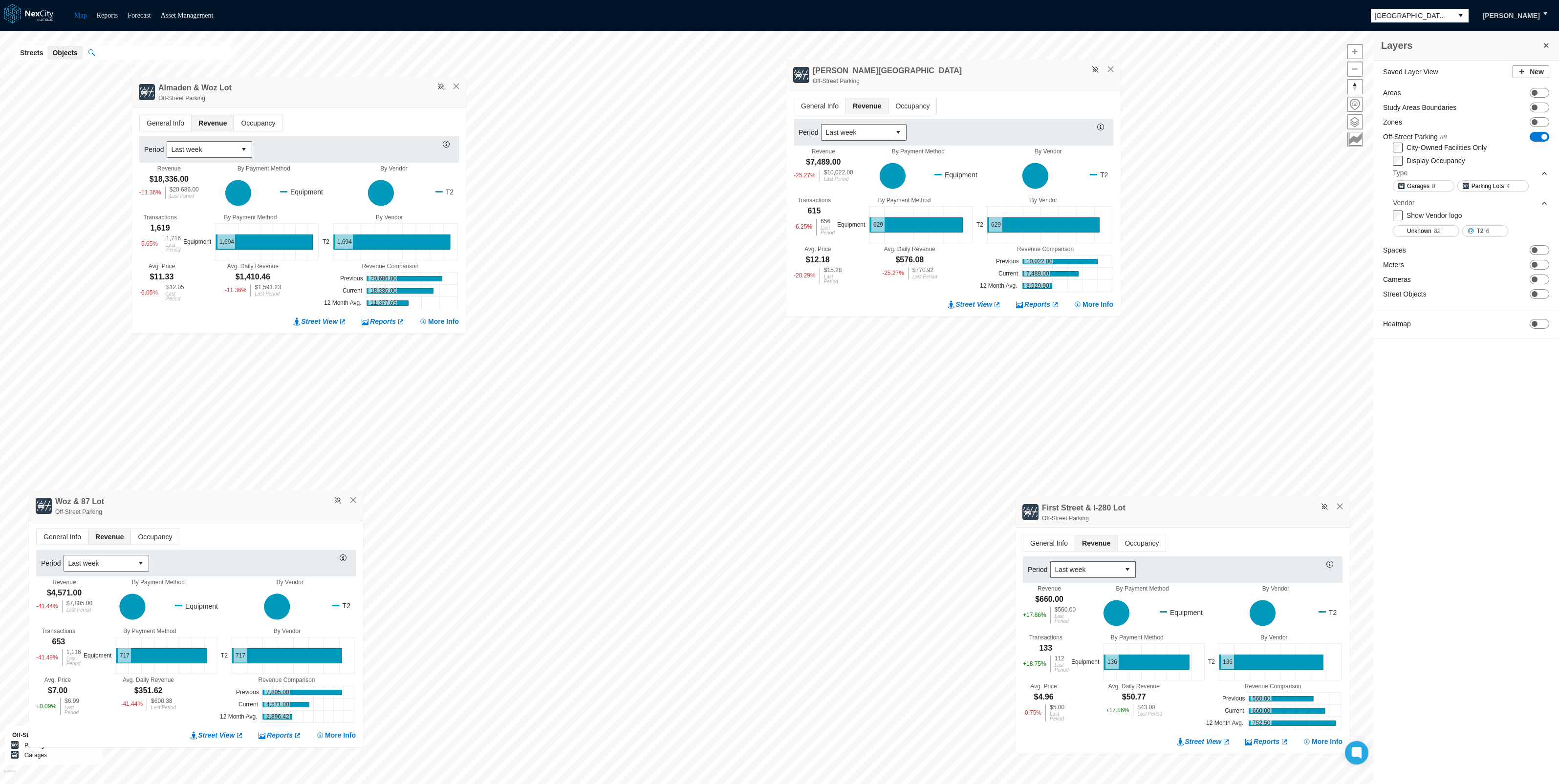
drag, startPoint x: 947, startPoint y: 512, endPoint x: 1208, endPoint y: 515, distance: 261.0
click at [1208, 515] on div "Off-Street Parking" at bounding box center [1194, 518] width 303 height 10
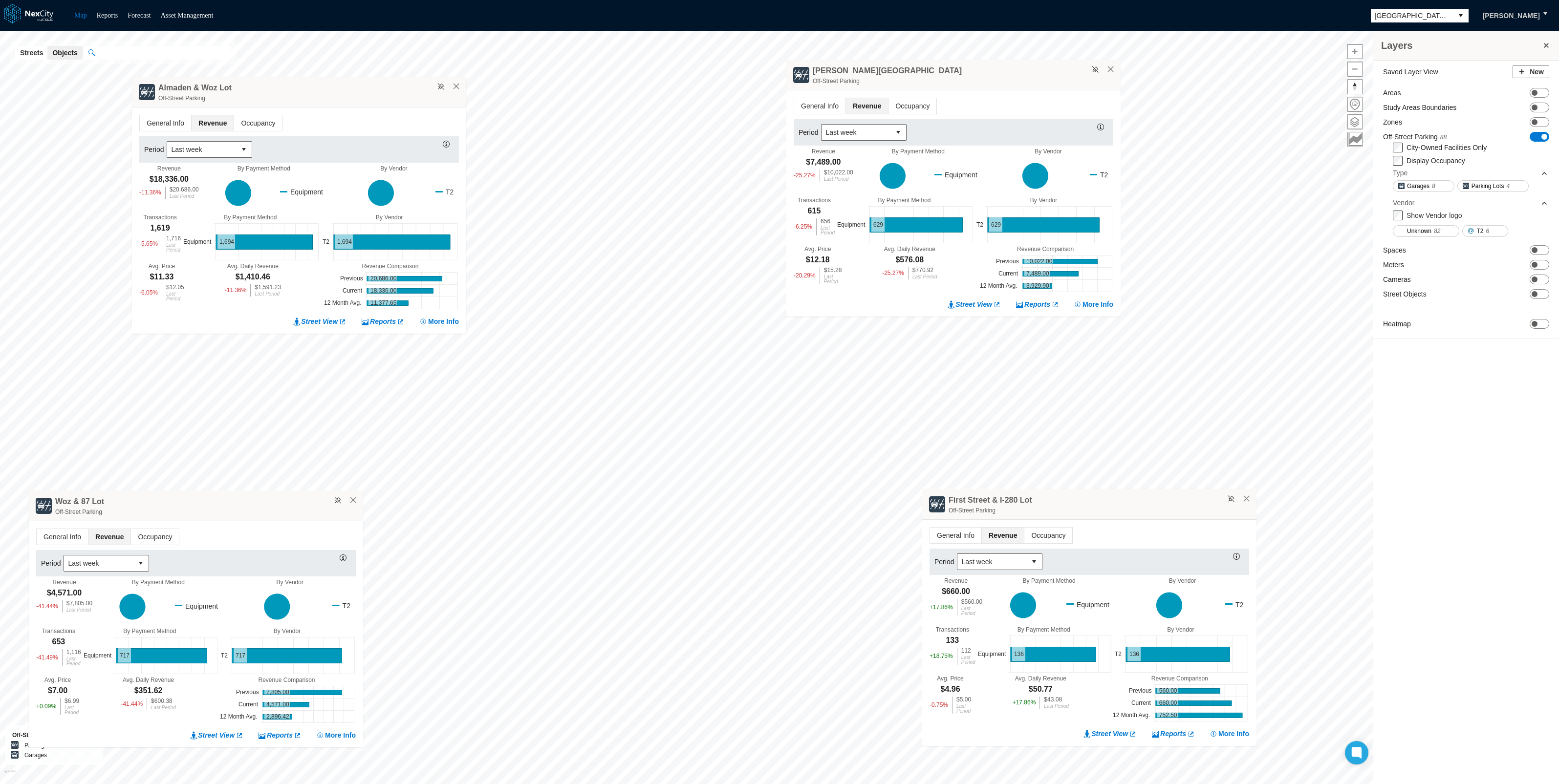
drag, startPoint x: 1201, startPoint y: 516, endPoint x: 1109, endPoint y: 508, distance: 92.3
click at [1109, 508] on div "Off-Street Parking" at bounding box center [1100, 510] width 303 height 10
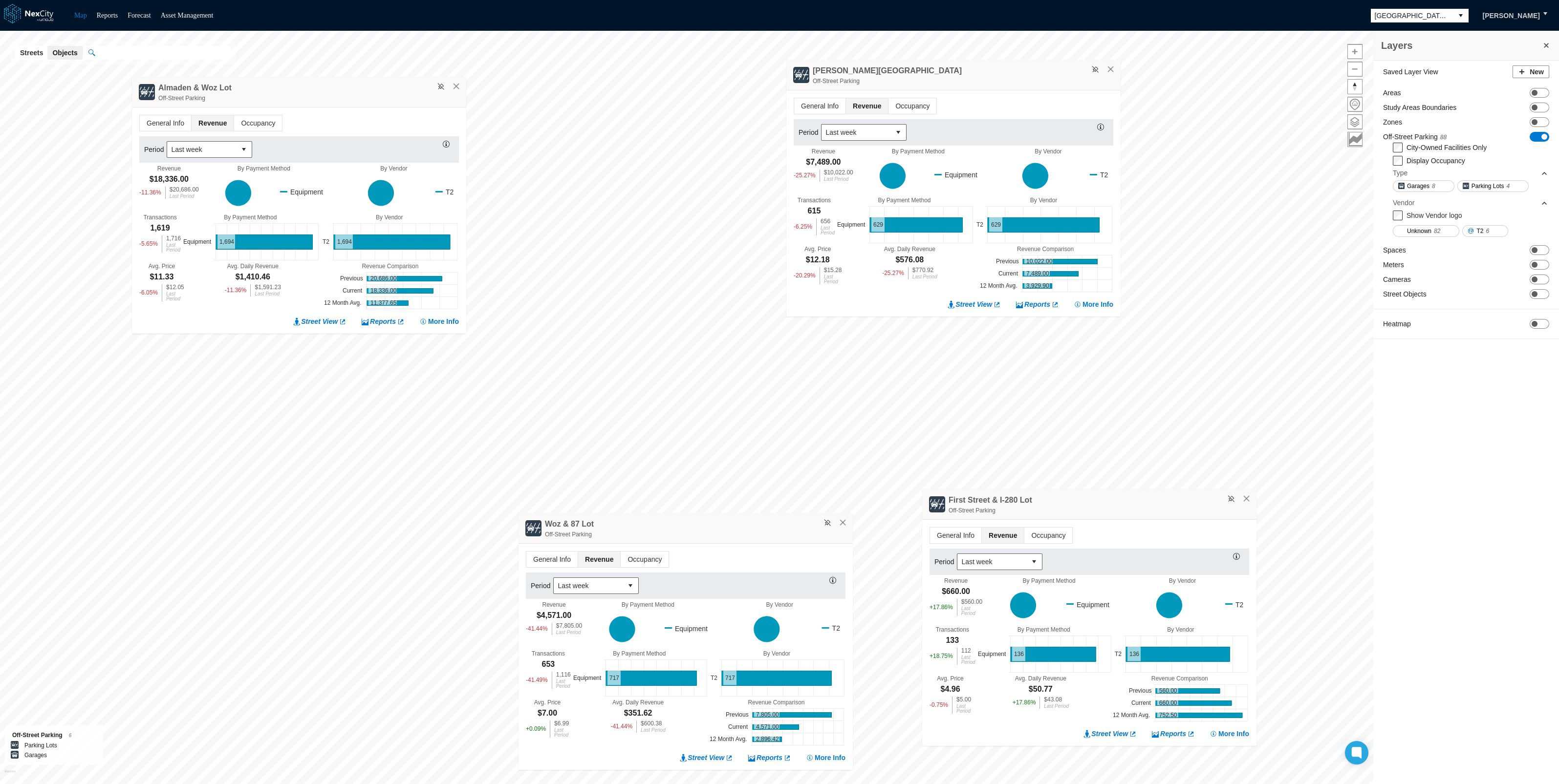
drag, startPoint x: 271, startPoint y: 504, endPoint x: 757, endPoint y: 523, distance: 486.4
click at [757, 523] on div "Woz & 87 Lot Off-Street Parking" at bounding box center [686, 529] width 334 height 31
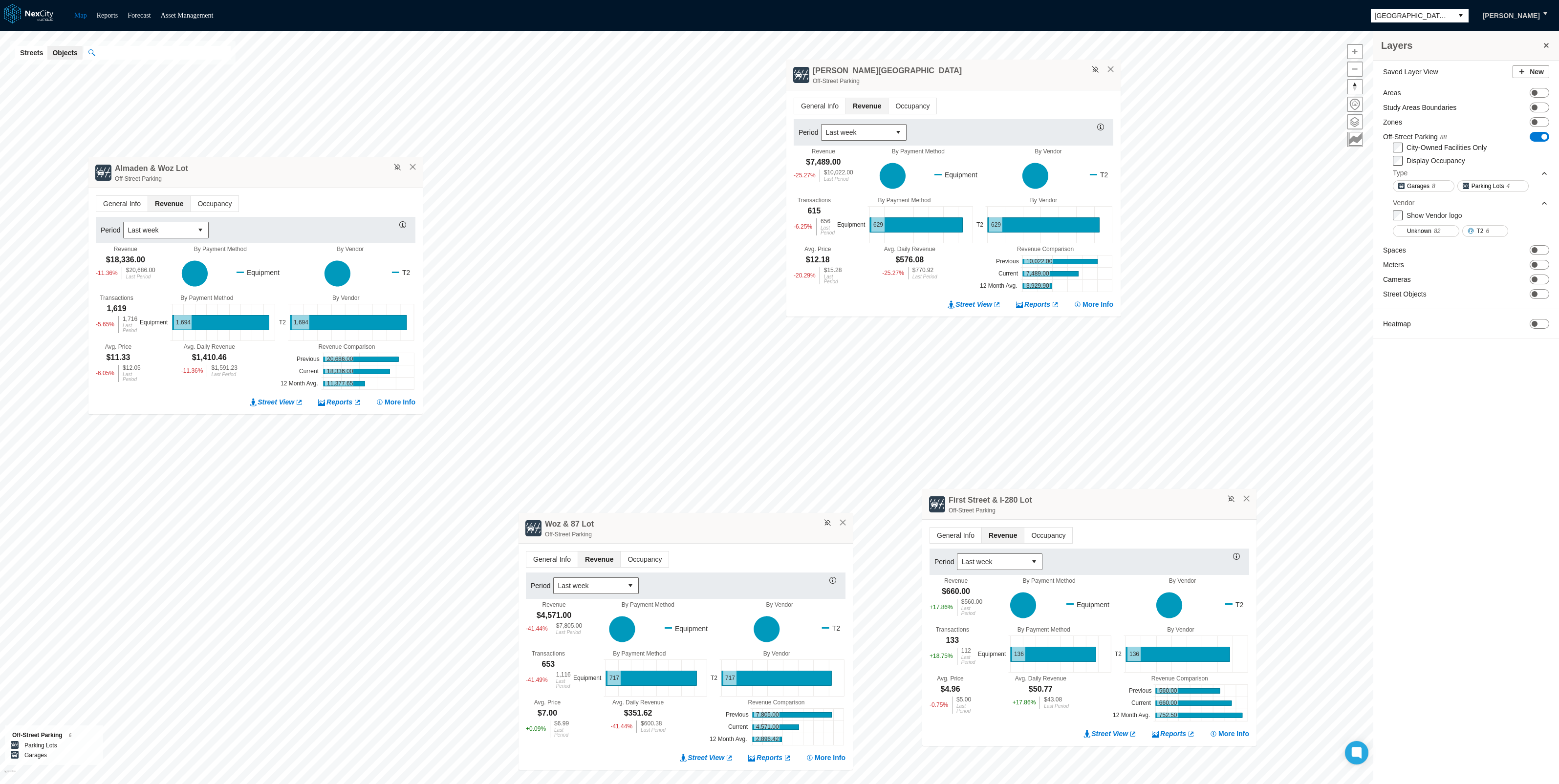
drag, startPoint x: 400, startPoint y: 88, endPoint x: 356, endPoint y: 168, distance: 91.3
click at [356, 168] on div "Almaden & Woz Lot Off-Street Parking" at bounding box center [255, 173] width 334 height 31
